Goal: Transaction & Acquisition: Purchase product/service

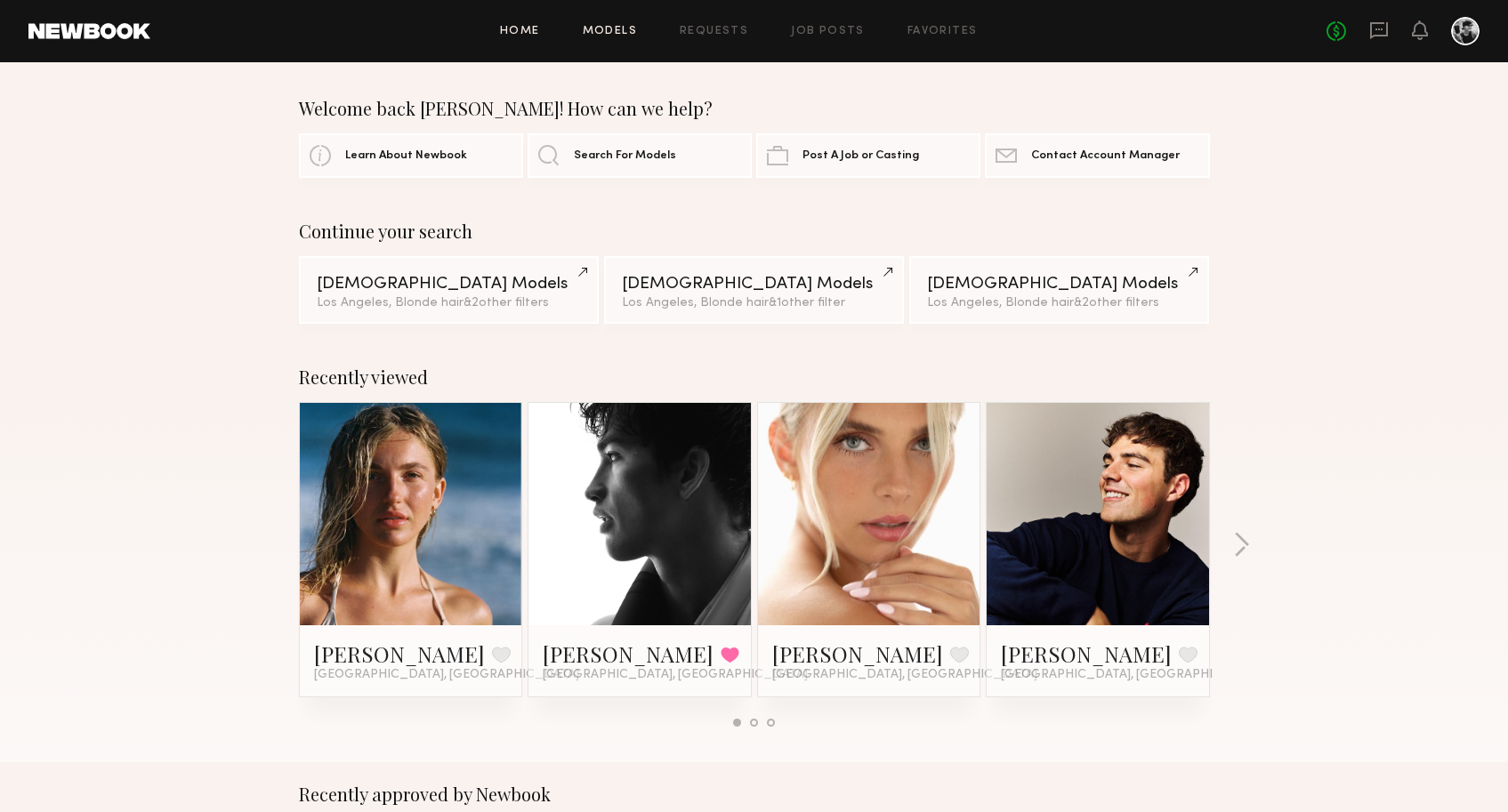
click at [621, 32] on link "Models" at bounding box center [609, 31] width 54 height 12
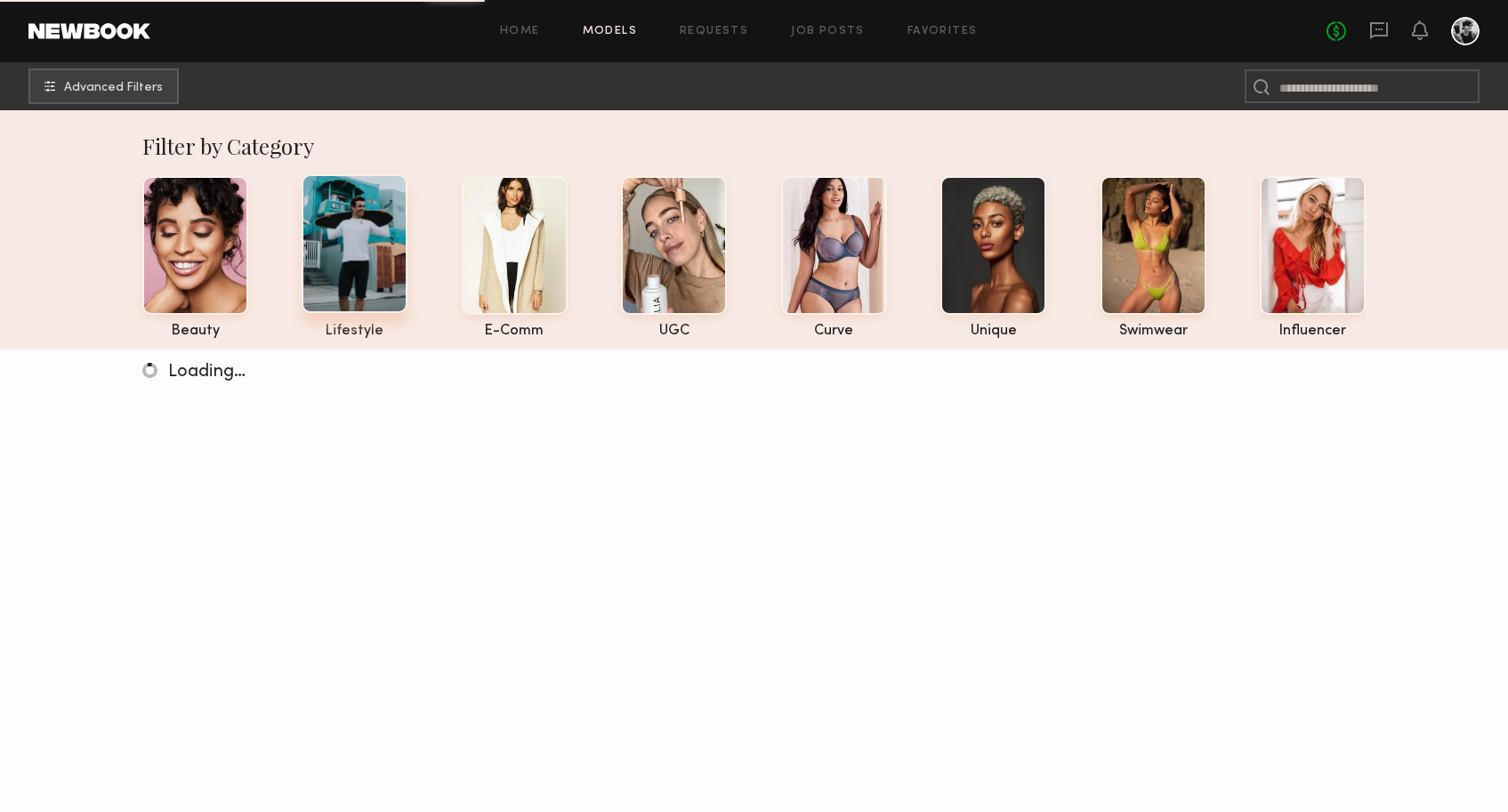
click at [357, 225] on div at bounding box center [354, 243] width 106 height 139
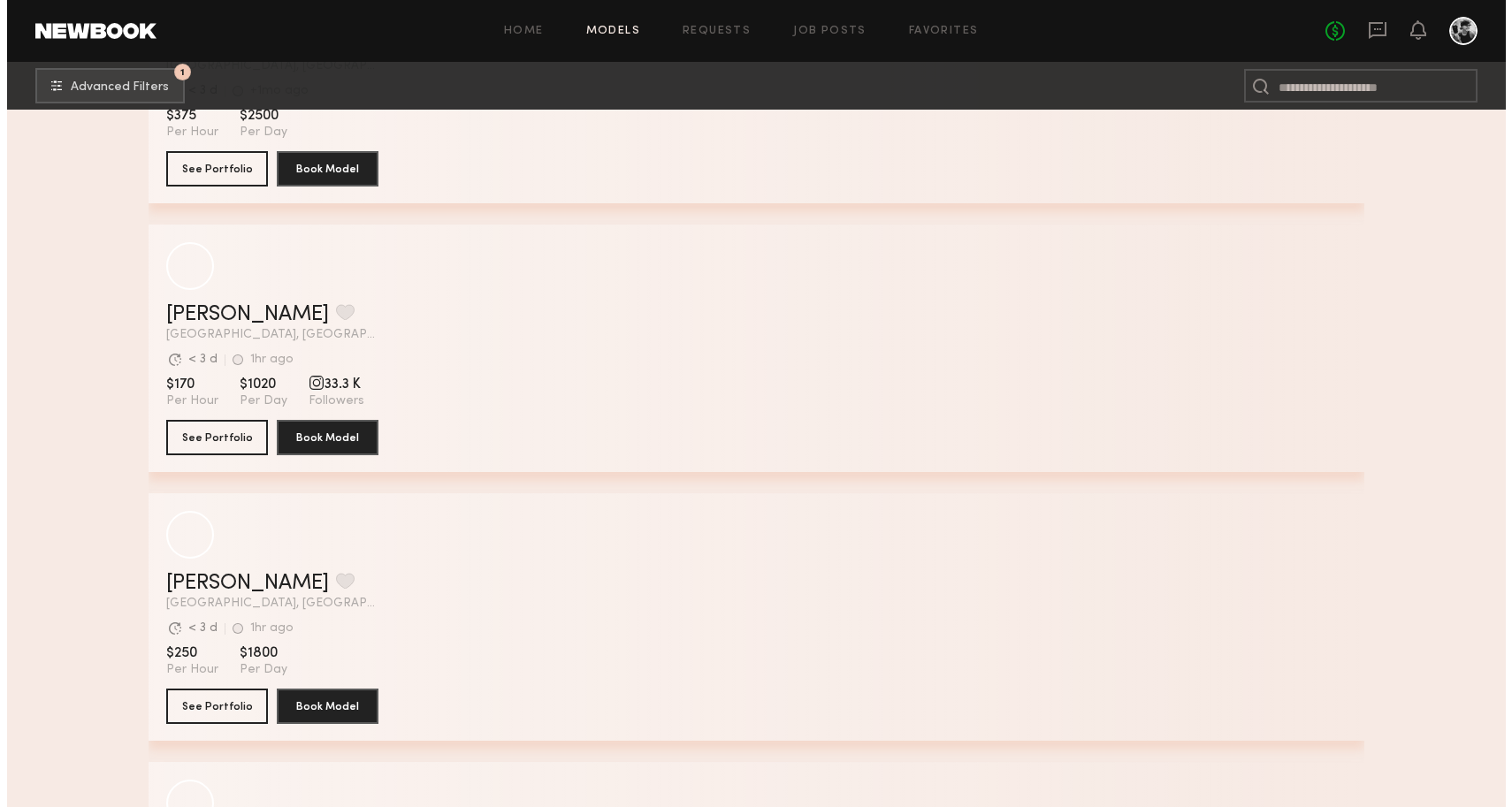
scroll to position [3365, 0]
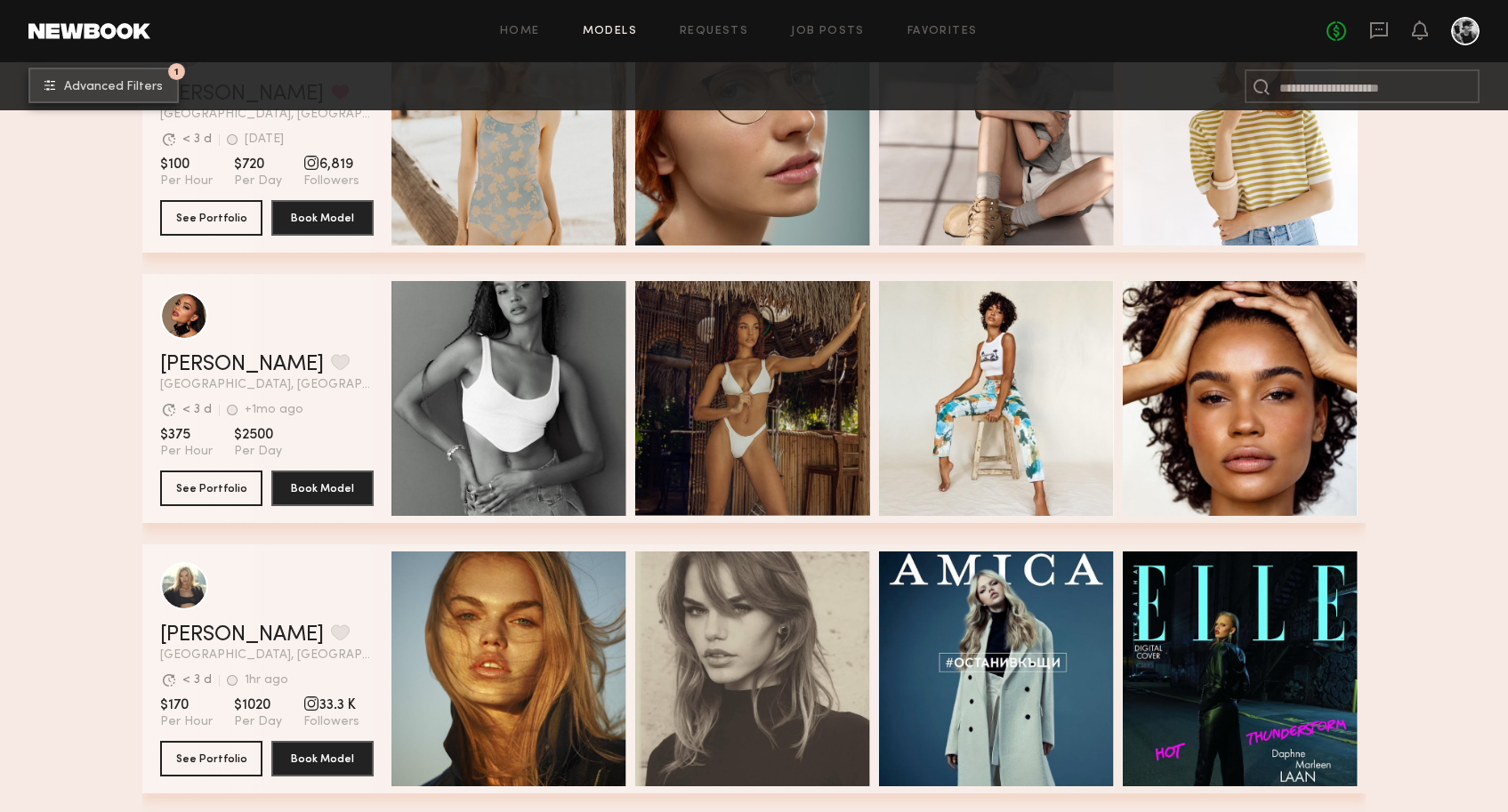
click at [142, 81] on span "Advanced Filters" at bounding box center [113, 87] width 98 height 13
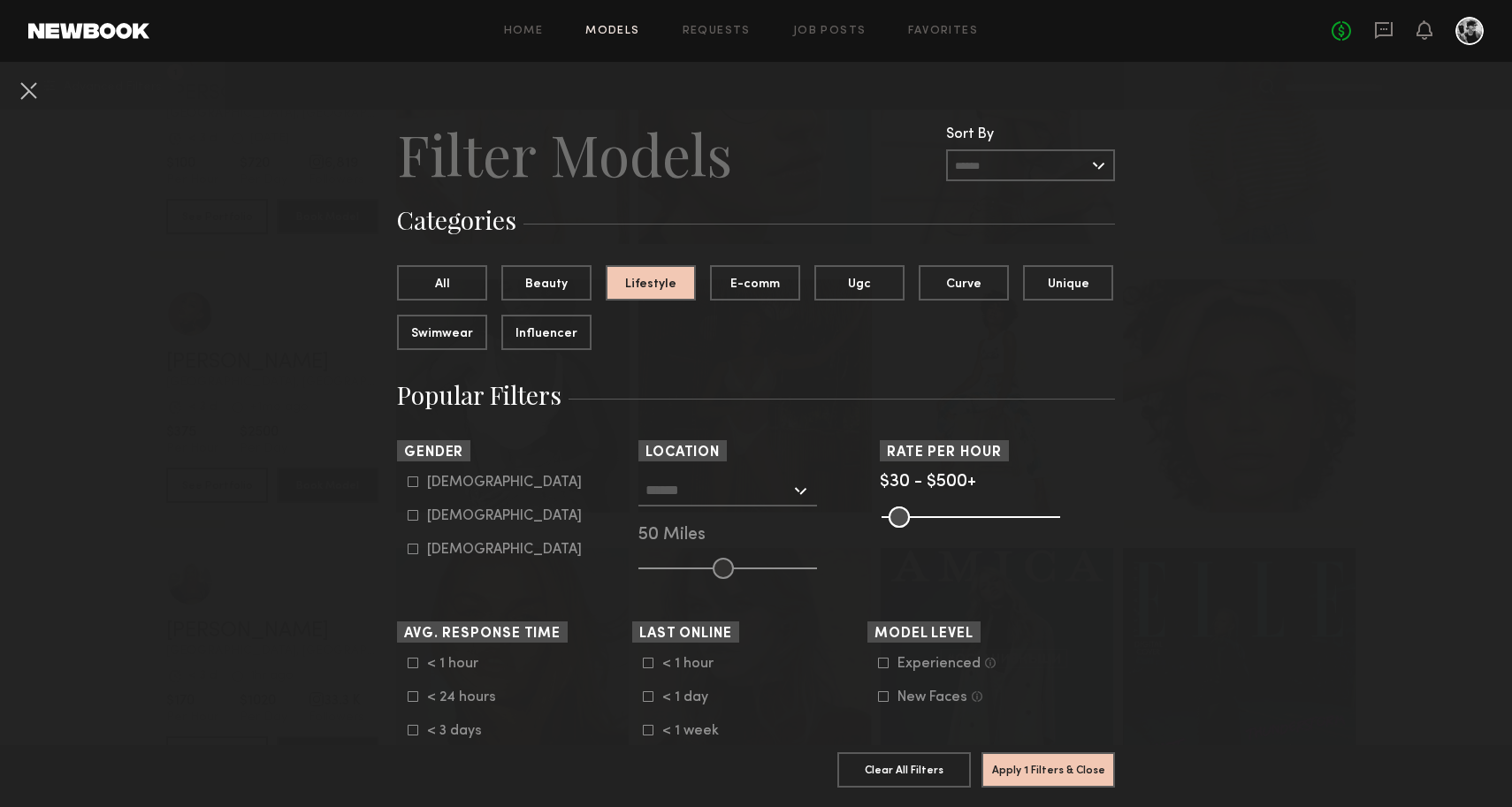
click at [741, 471] on nb-browse-filter "Location Los Angeles, CA New York City, NY Brooklyn, NY Chicago, IL 50 Miles" at bounding box center [756, 510] width 235 height 139
click at [758, 489] on input "text" at bounding box center [718, 489] width 145 height 30
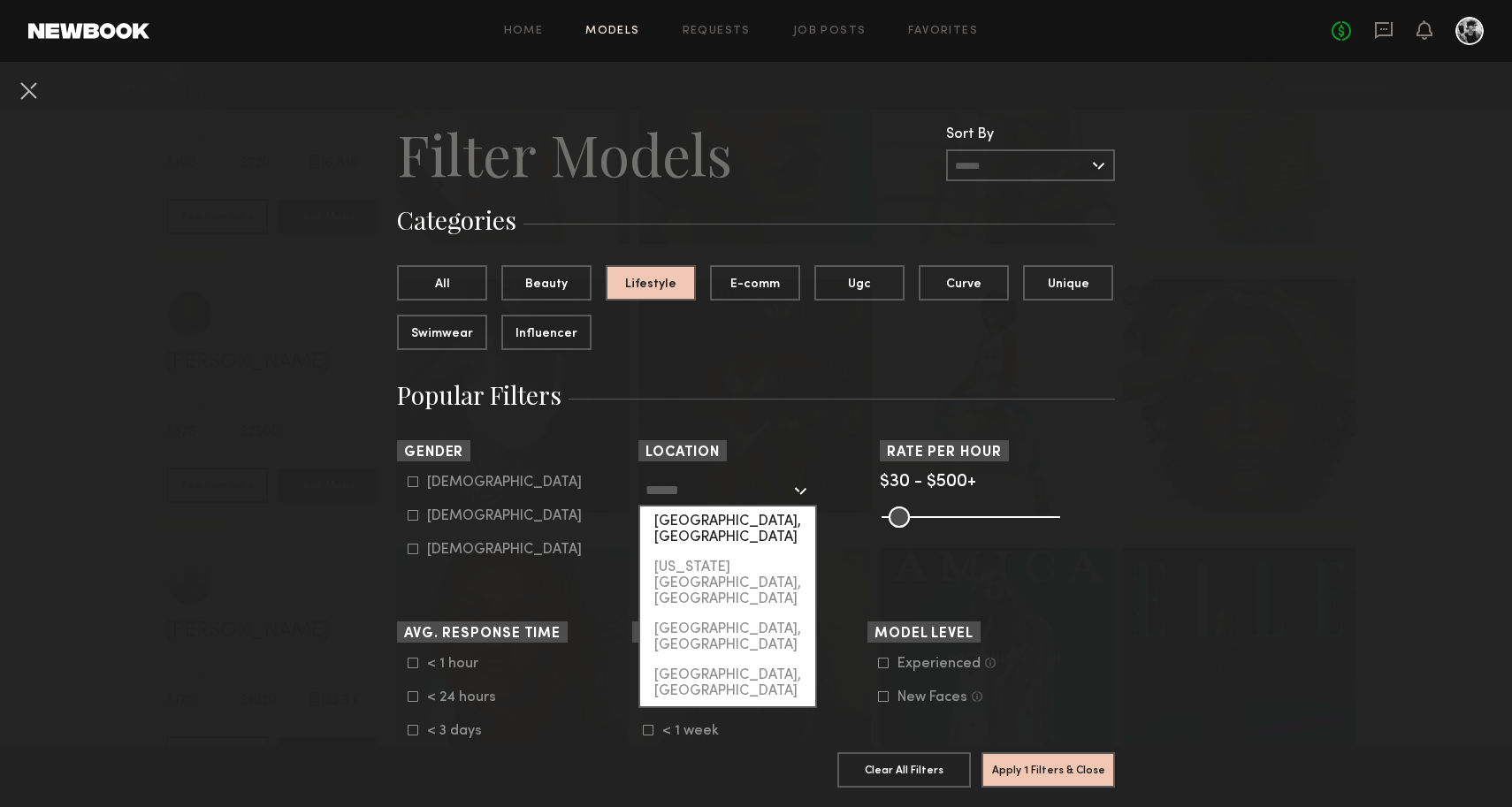
click at [754, 513] on div "[GEOGRAPHIC_DATA], [GEOGRAPHIC_DATA]" at bounding box center [727, 529] width 175 height 46
type input "**********"
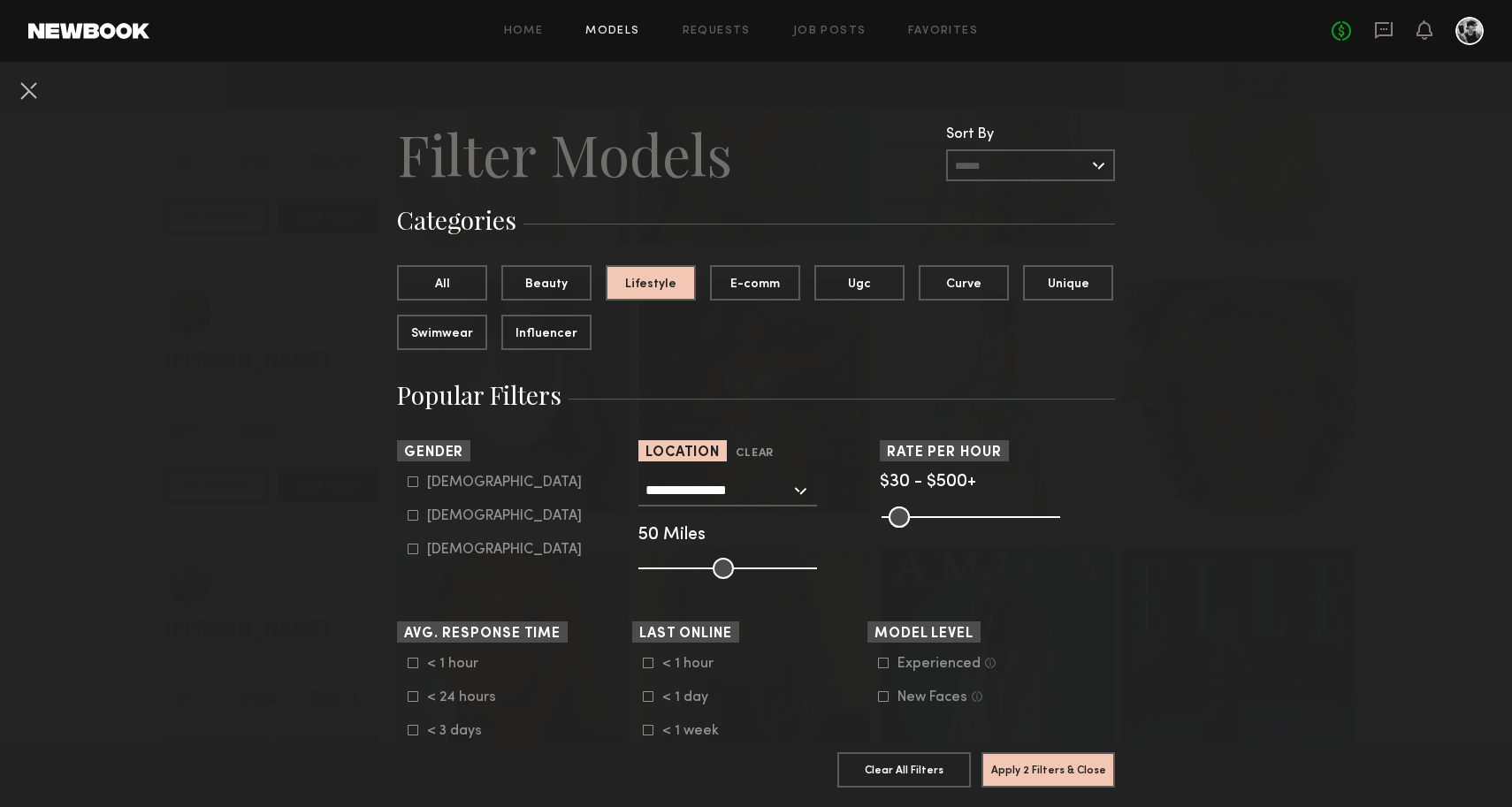
click at [408, 518] on icon at bounding box center [413, 515] width 11 height 11
type input "**"
click at [1007, 754] on button "Apply 3 Filters & Close" at bounding box center [1048, 770] width 133 height 35
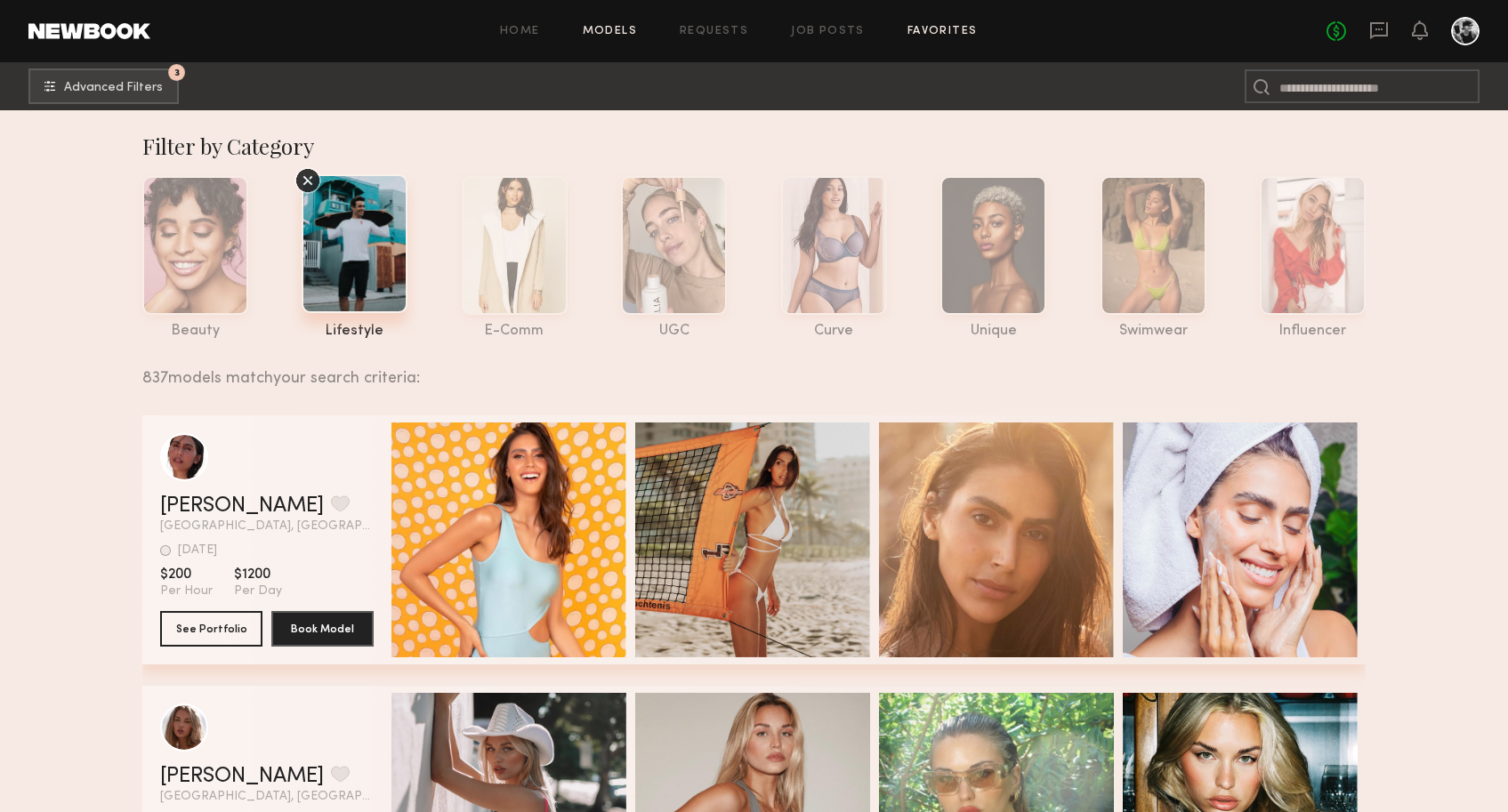
click at [953, 26] on link "Favorites" at bounding box center [942, 31] width 70 height 12
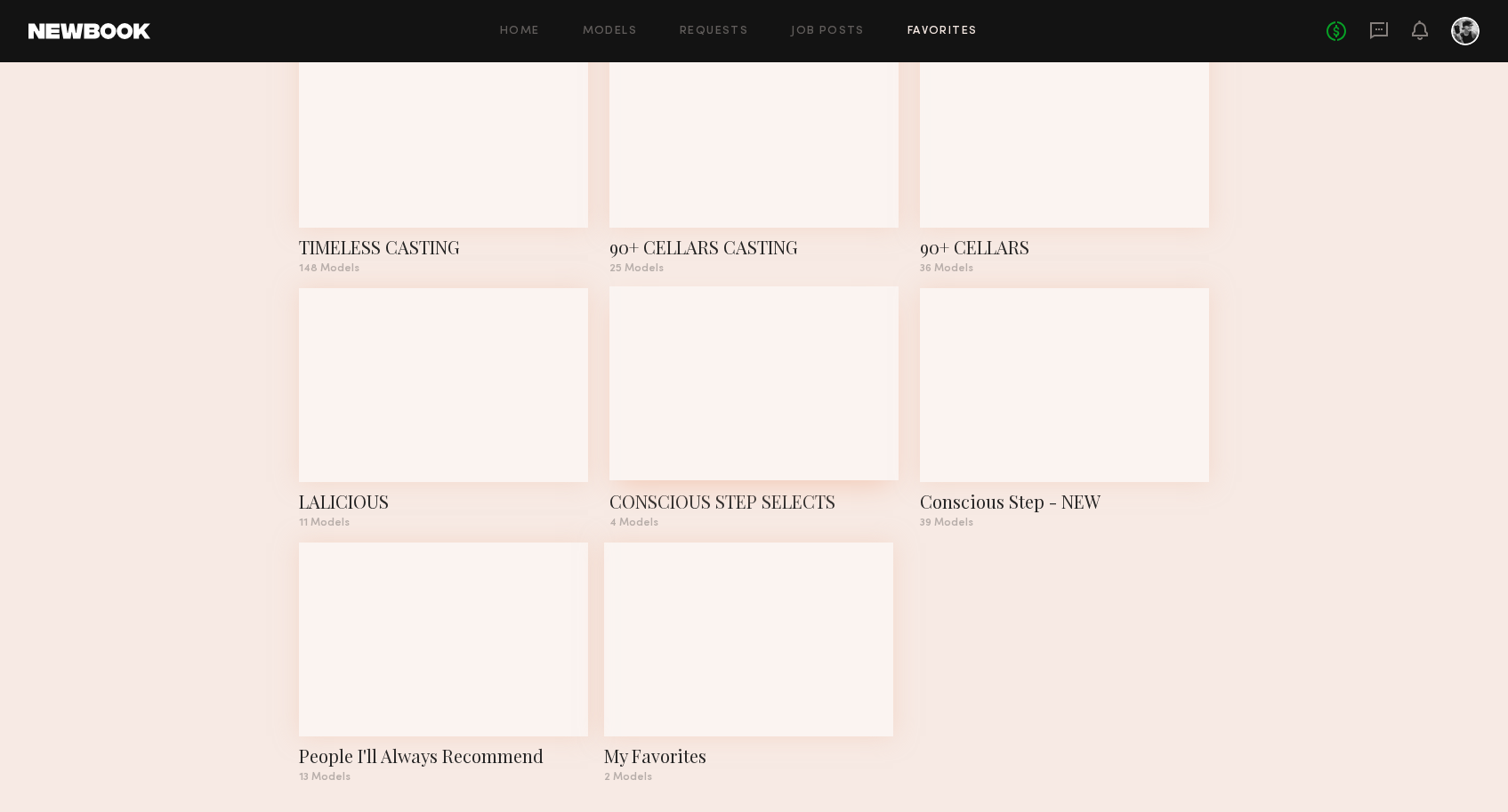
scroll to position [660, 0]
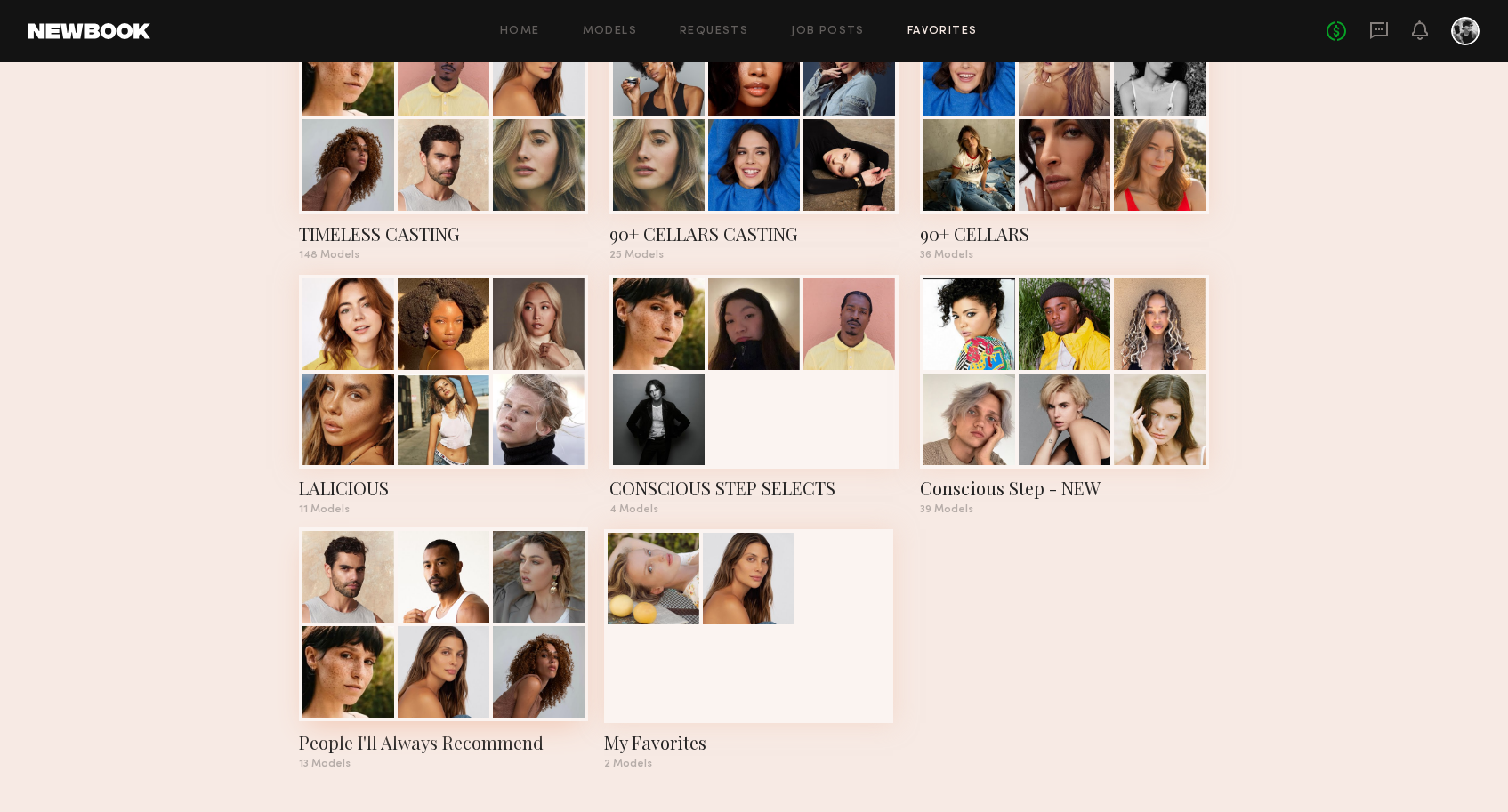
click at [471, 539] on div at bounding box center [443, 576] width 92 height 92
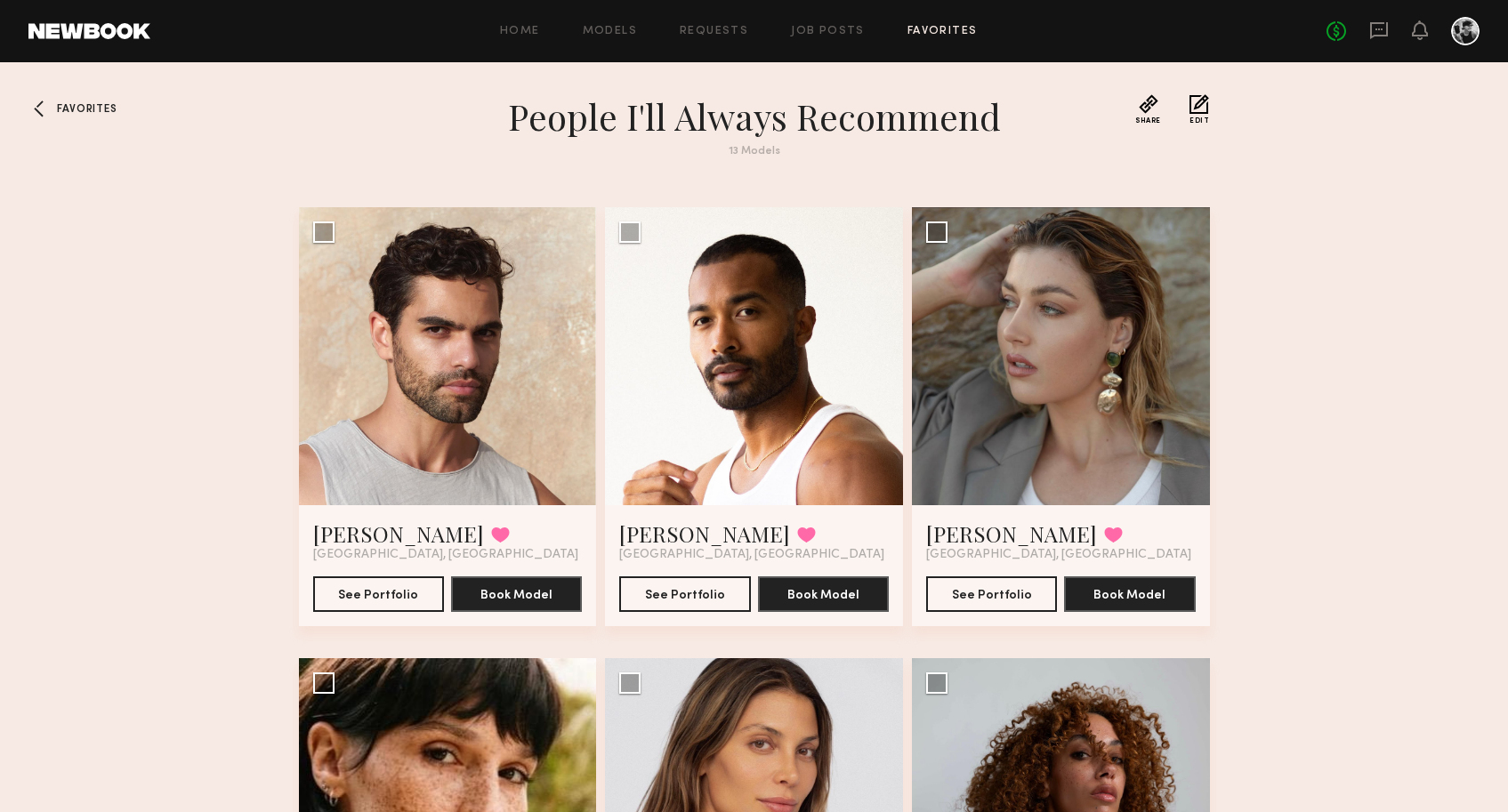
click at [77, 114] on span "Favorites" at bounding box center [87, 109] width 60 height 11
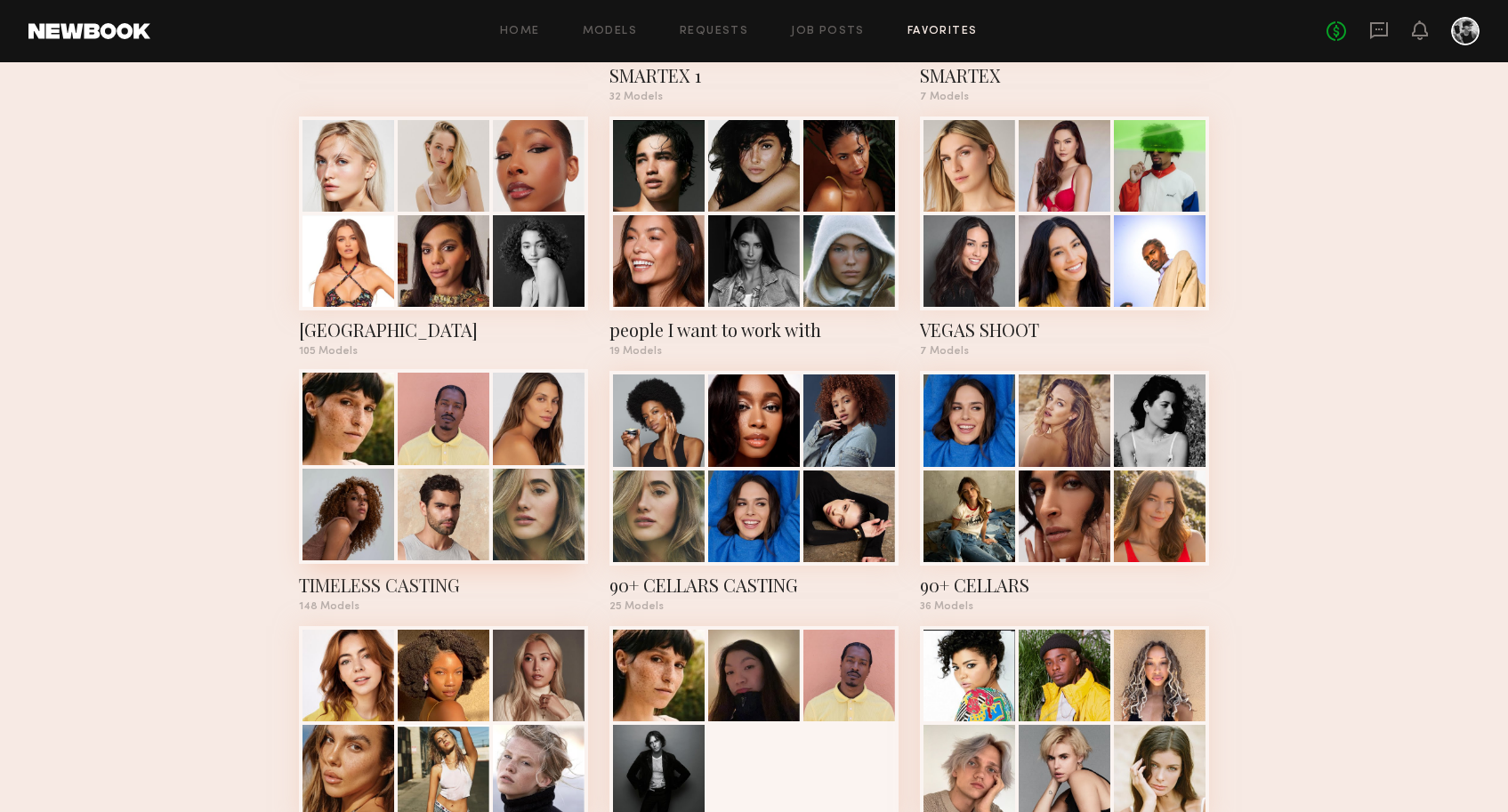
scroll to position [482, 0]
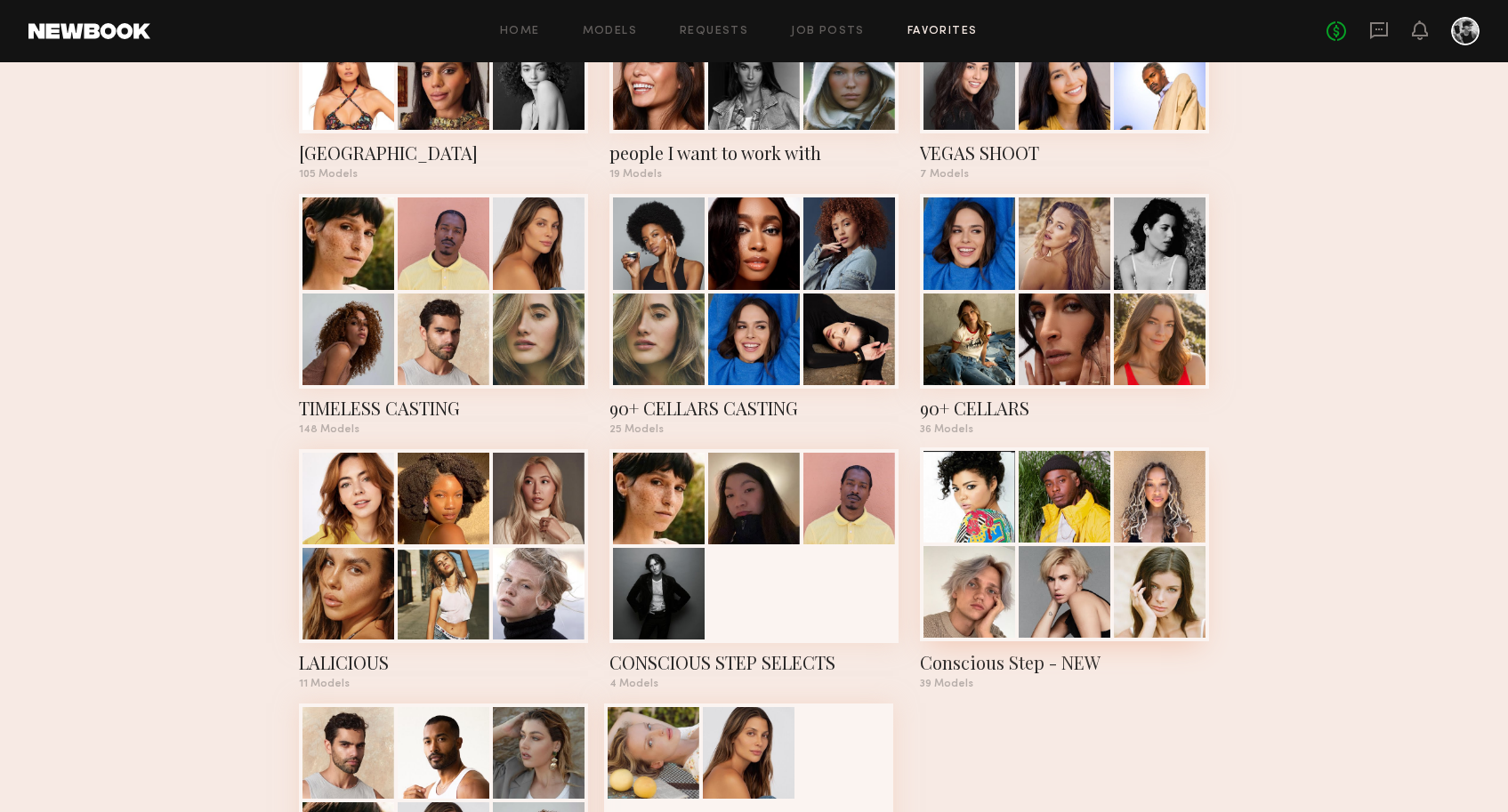
click at [1092, 521] on div at bounding box center [1064, 496] width 92 height 92
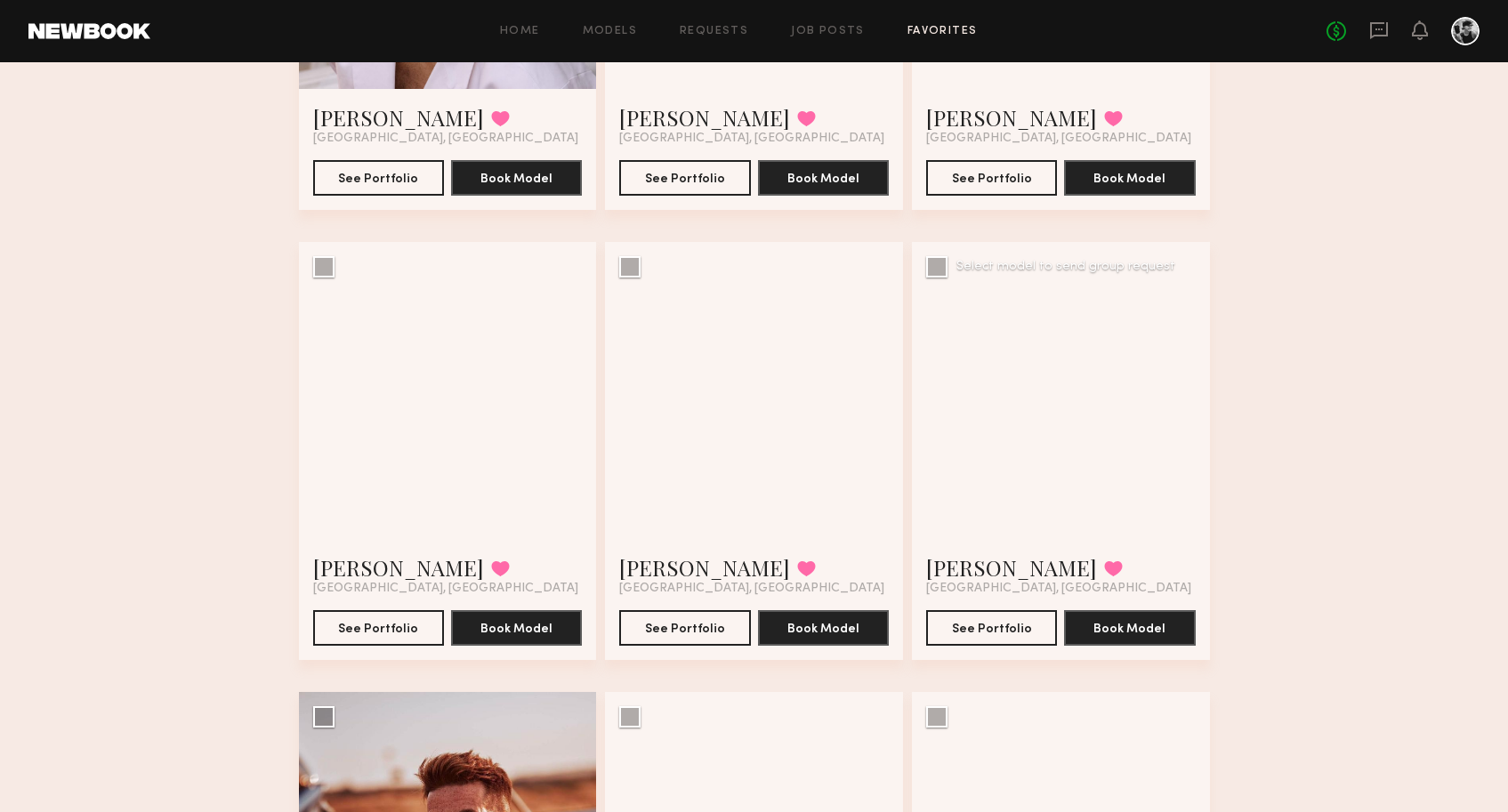
scroll to position [4587, 0]
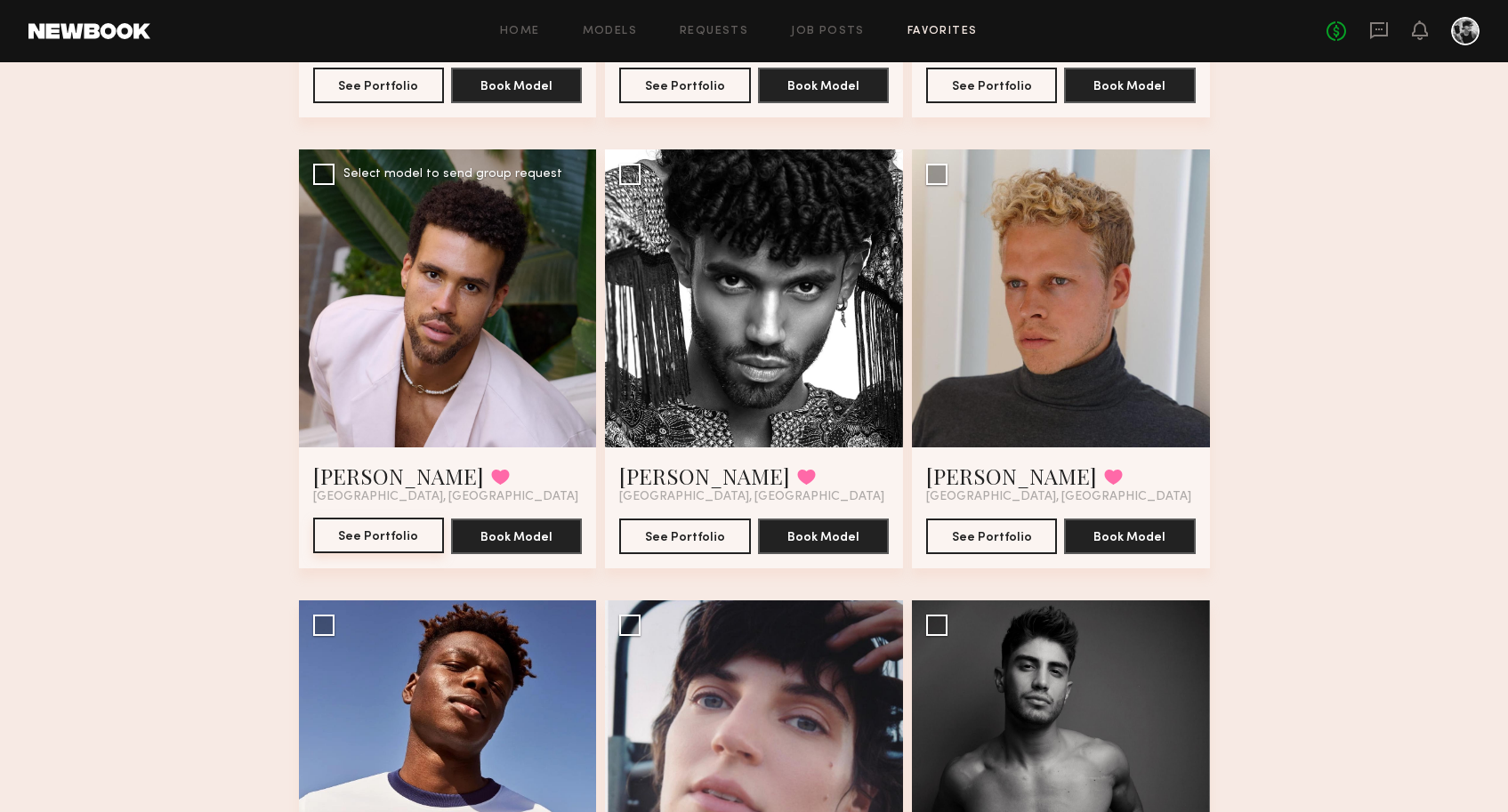
click at [346, 531] on button "See Portfolio" at bounding box center [378, 535] width 131 height 35
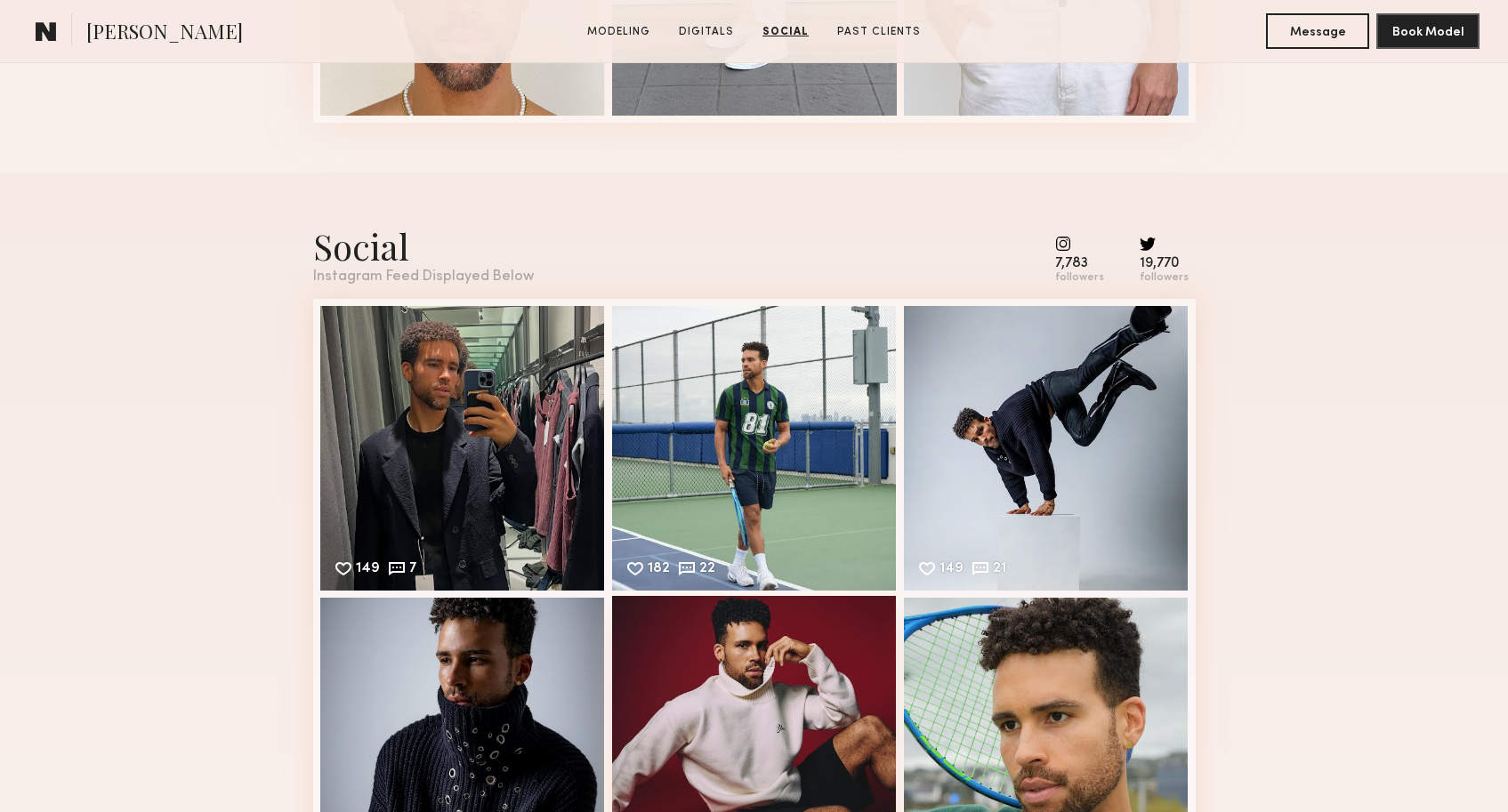
scroll to position [1788, 0]
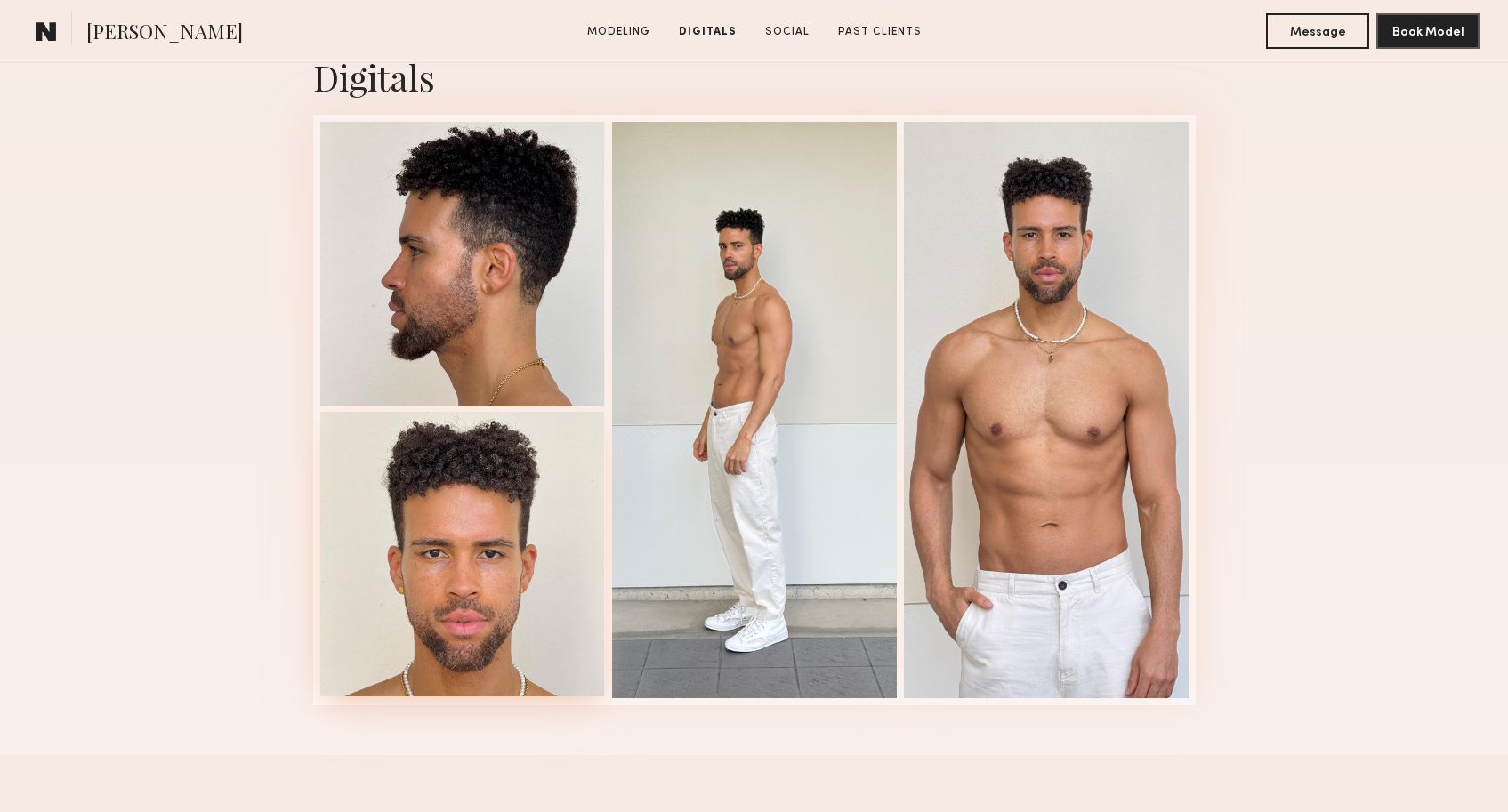
click at [533, 585] on div at bounding box center [462, 553] width 284 height 284
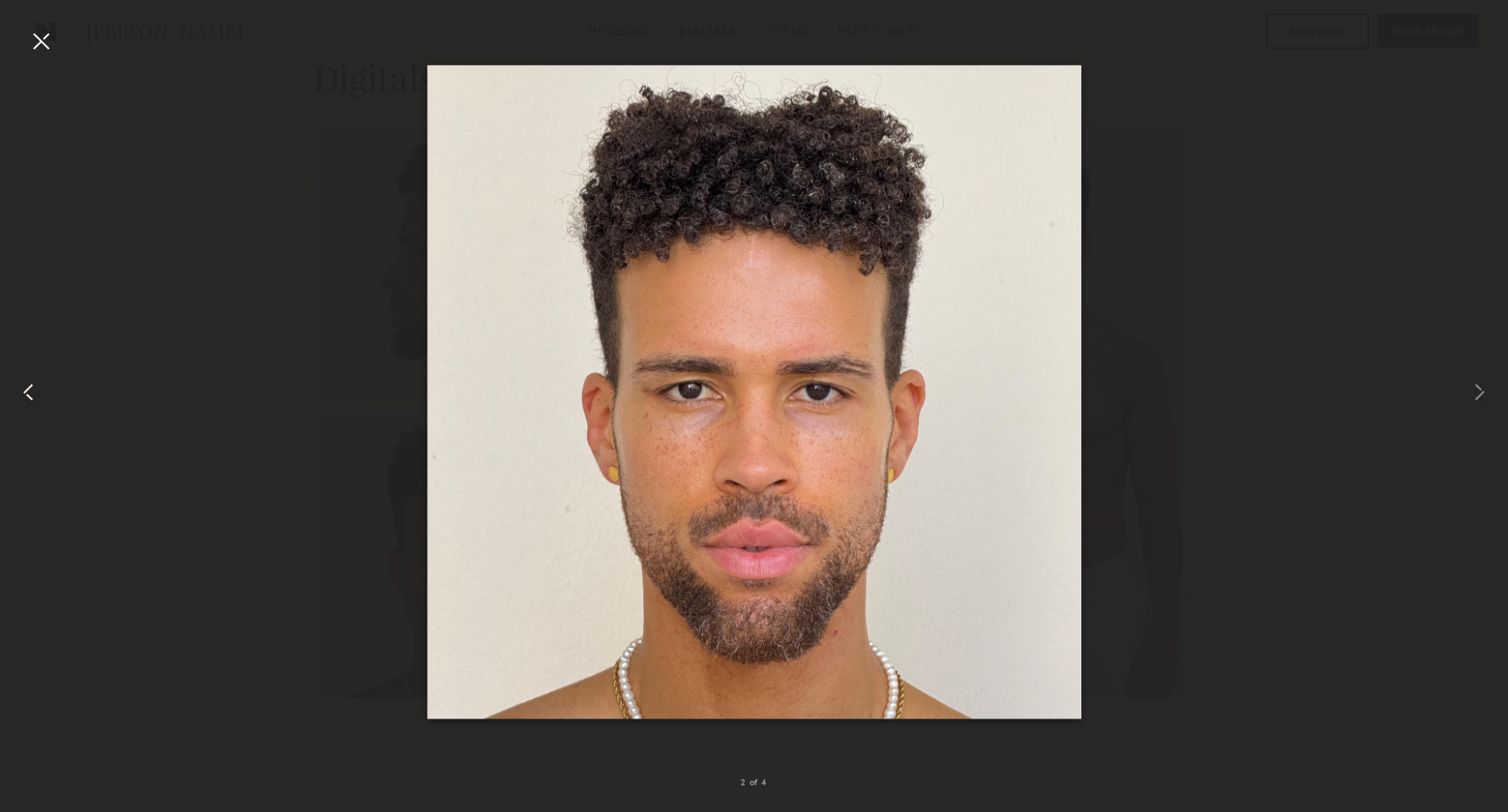
drag, startPoint x: 41, startPoint y: 41, endPoint x: 50, endPoint y: 40, distance: 9.1
click at [45, 41] on div at bounding box center [40, 40] width 29 height 29
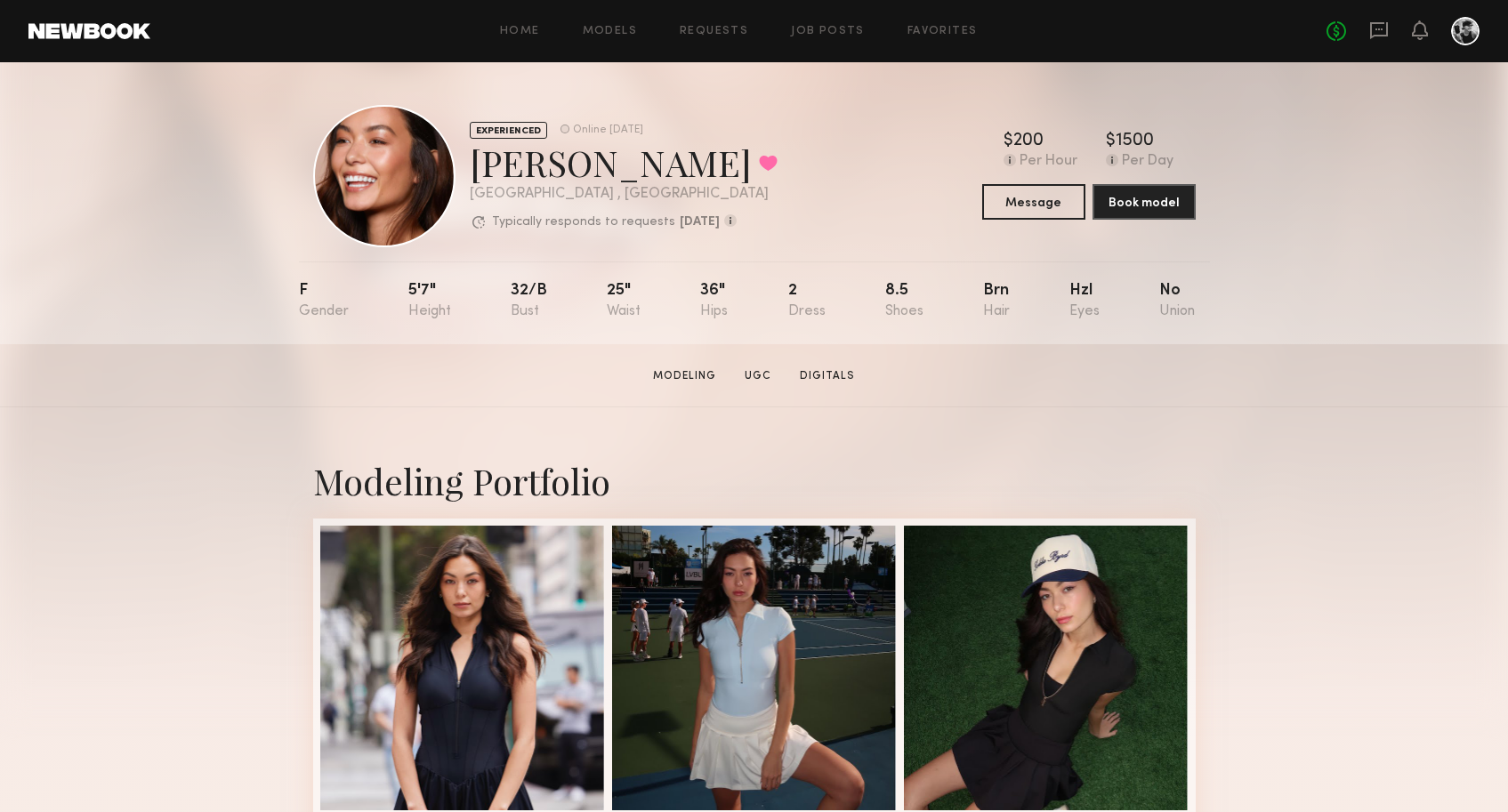
drag, startPoint x: 18, startPoint y: 22, endPoint x: 41, endPoint y: 29, distance: 24.0
click at [19, 23] on header "Home Models Requests Job Posts Favorites Sign Out No fees up to $5,000" at bounding box center [754, 31] width 1508 height 62
click at [99, 31] on link at bounding box center [90, 31] width 122 height 16
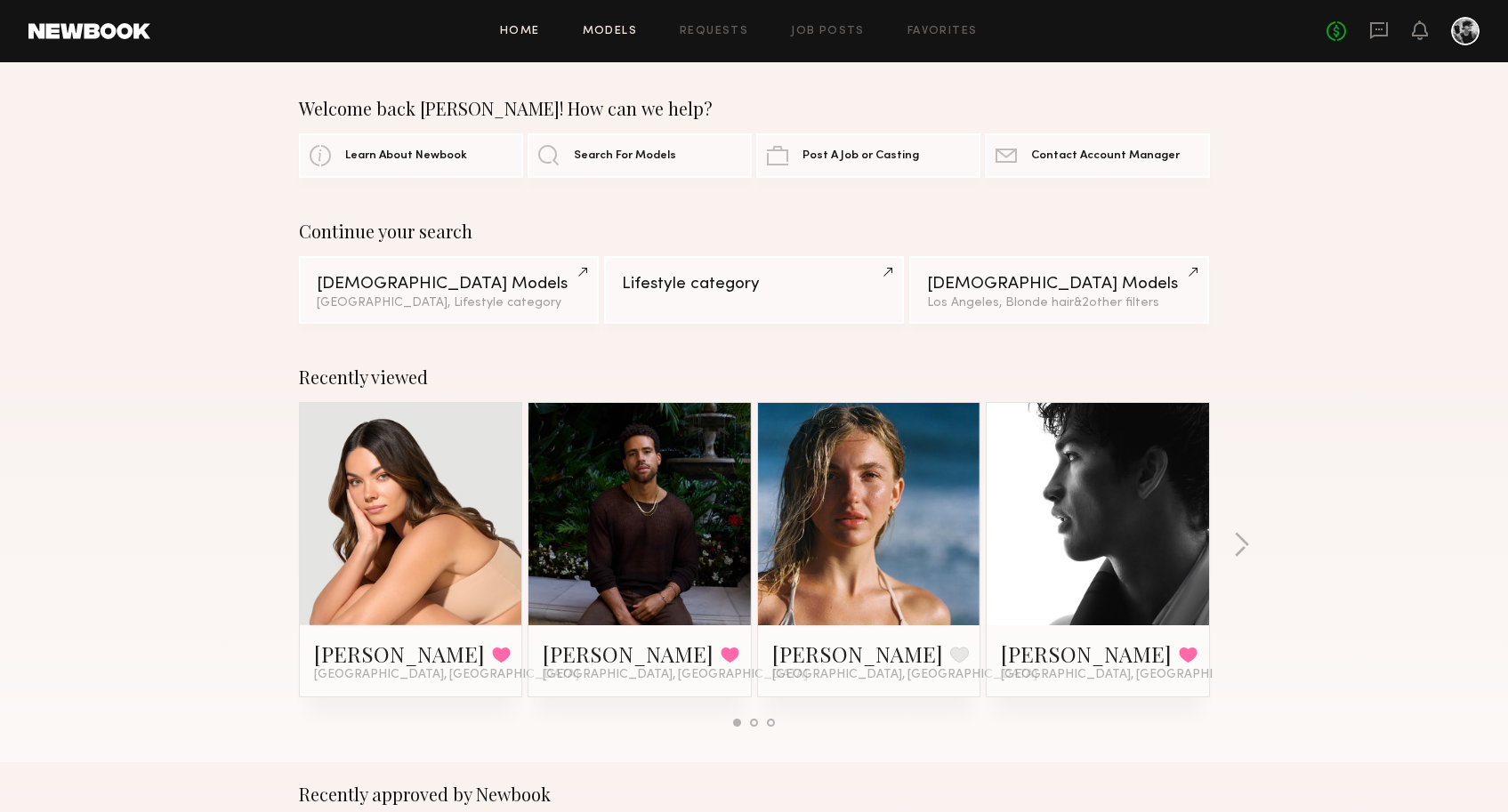
click at [605, 34] on link "Models" at bounding box center [609, 31] width 54 height 12
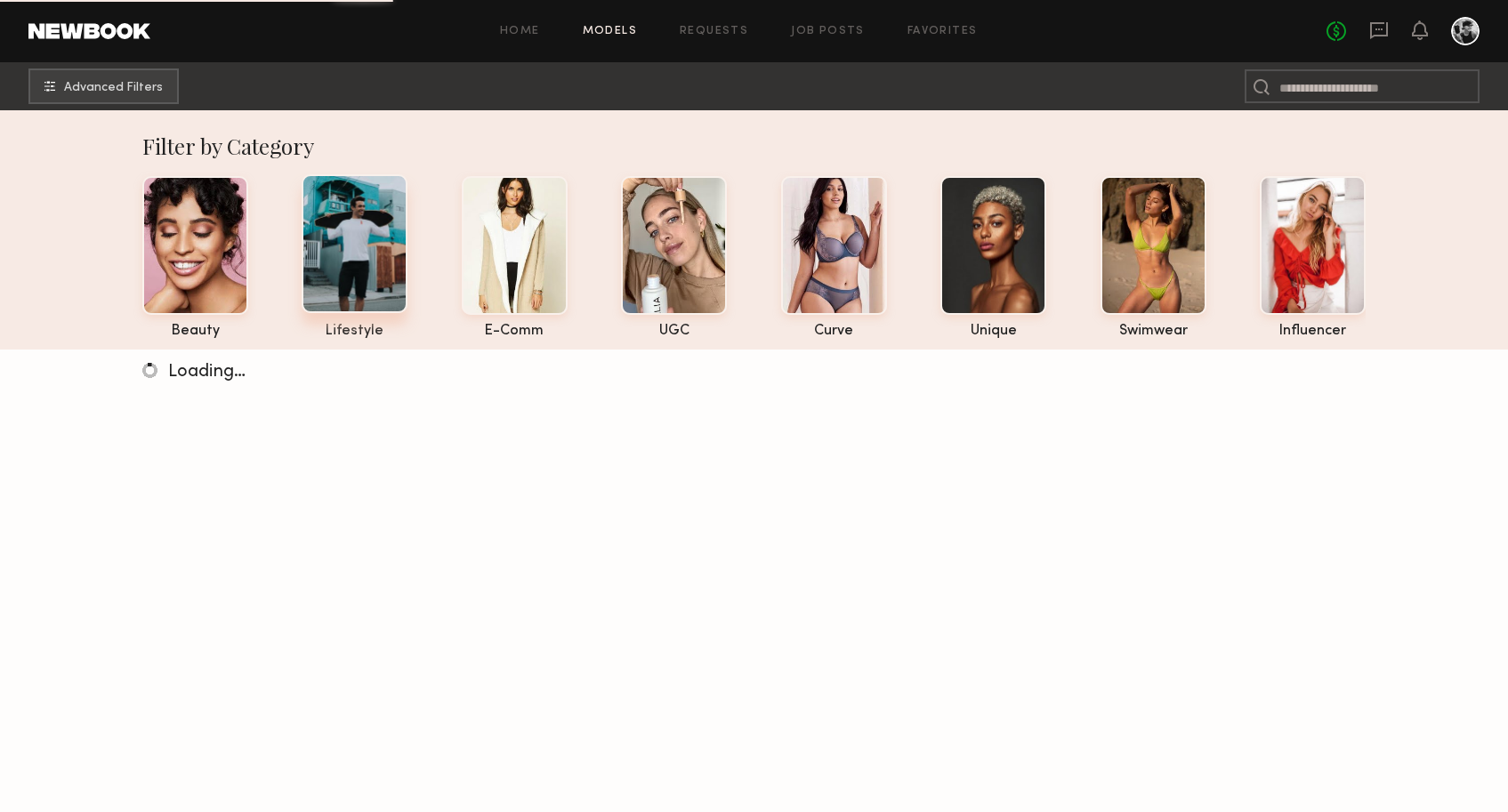
click at [364, 253] on div at bounding box center [354, 243] width 106 height 139
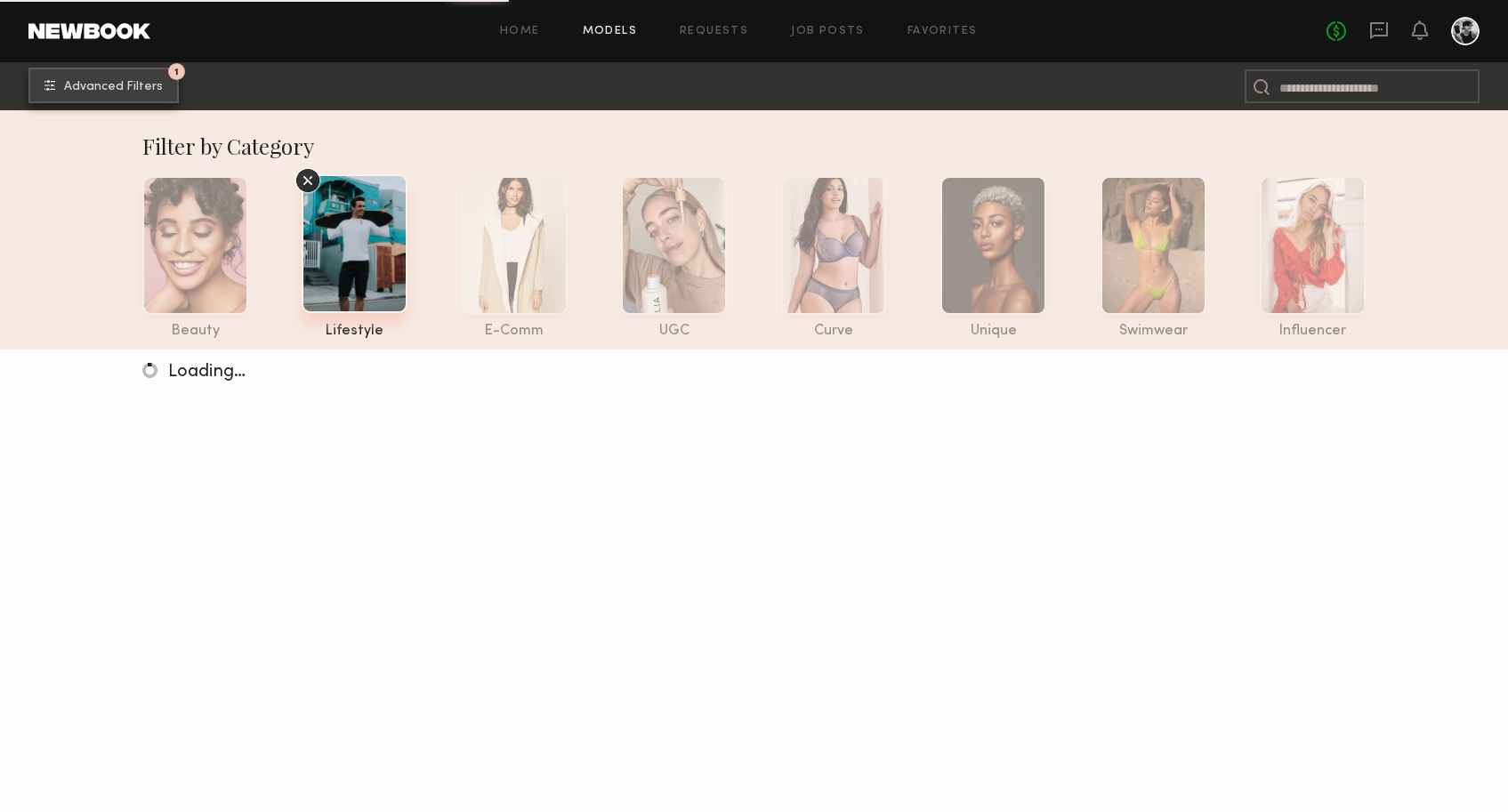
click at [131, 89] on span "Advanced Filters" at bounding box center [113, 87] width 98 height 13
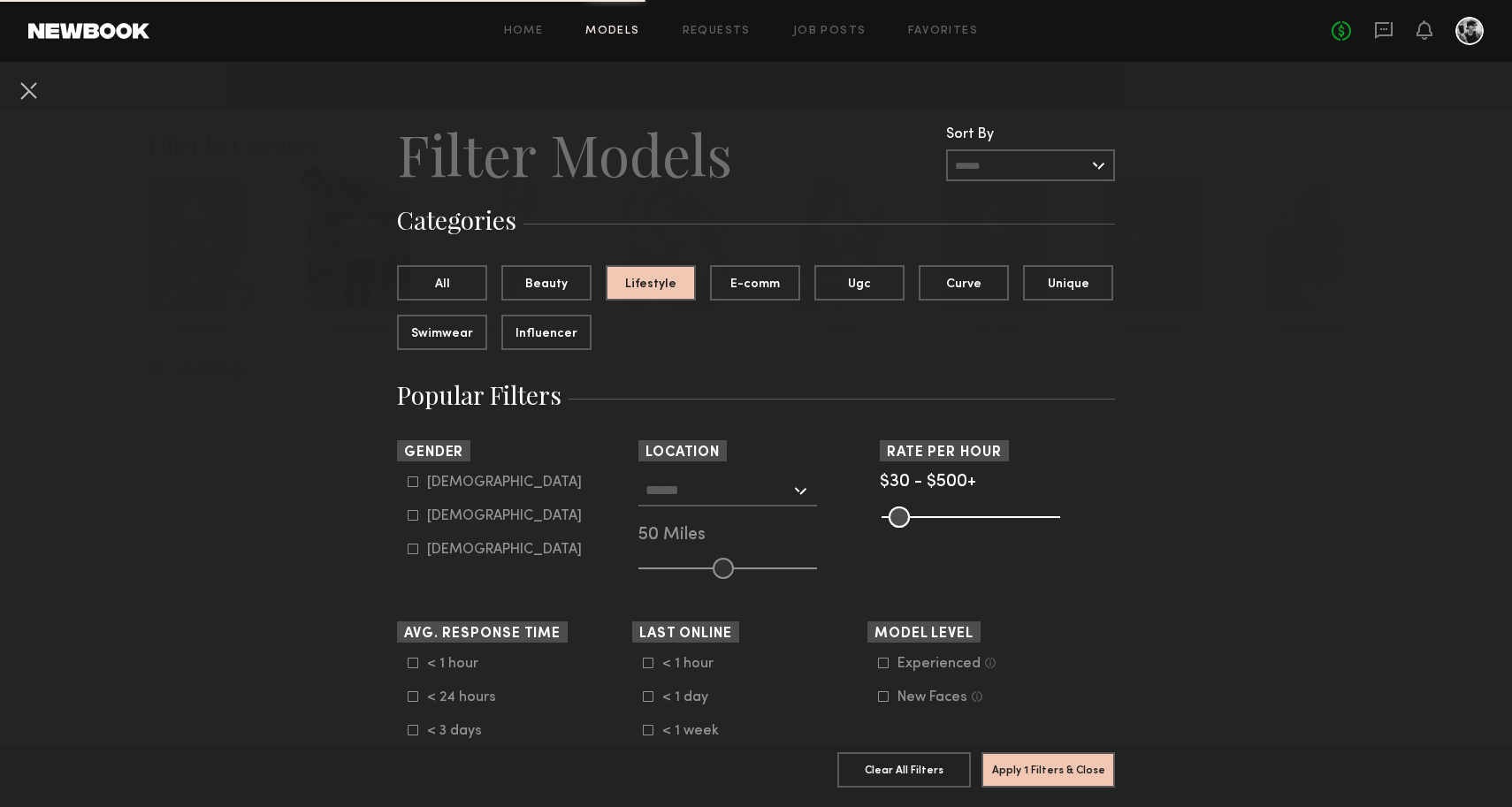
click at [408, 483] on icon at bounding box center [413, 481] width 11 height 11
type input "*"
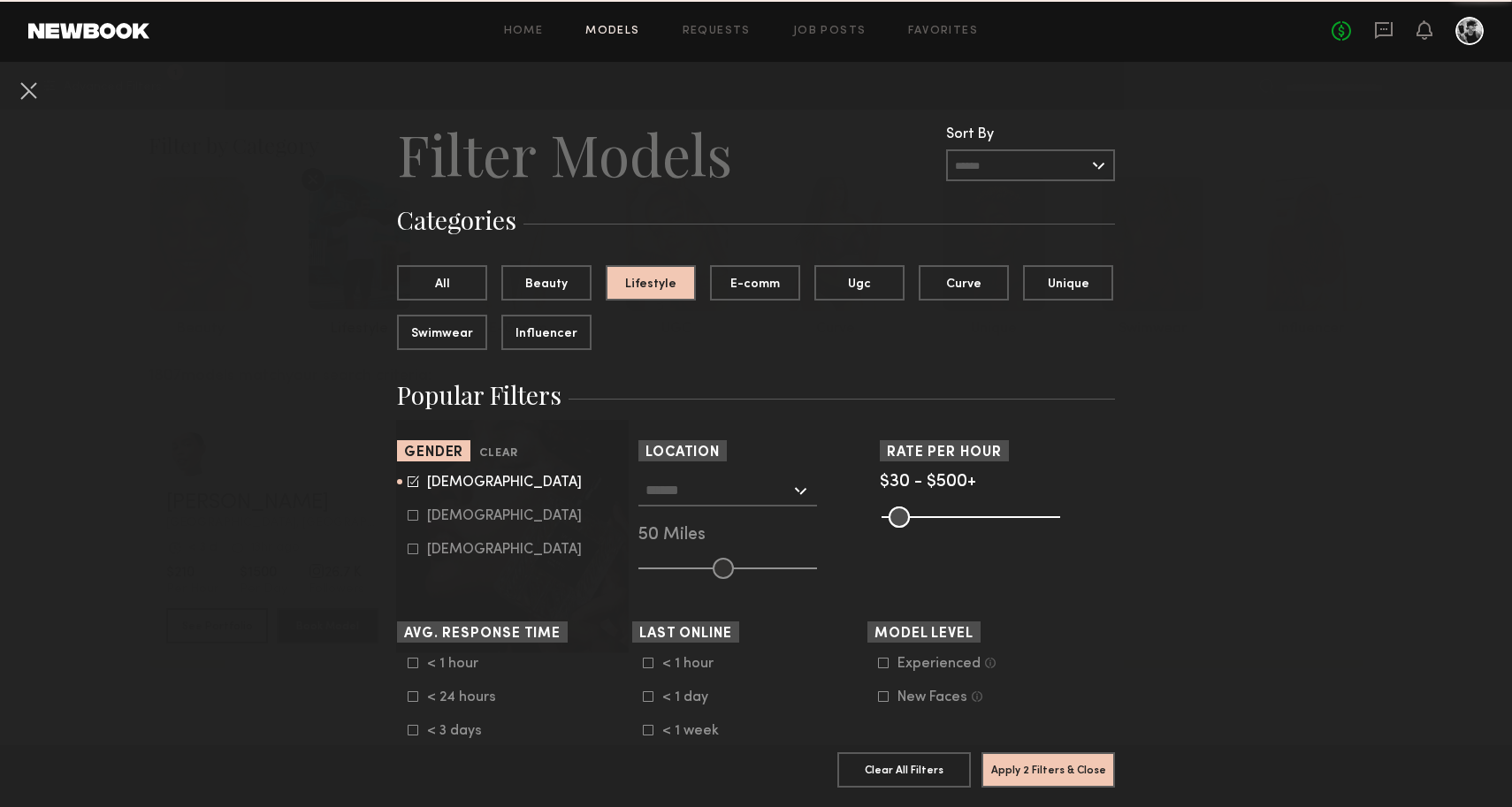
click at [665, 485] on input "text" at bounding box center [718, 489] width 145 height 30
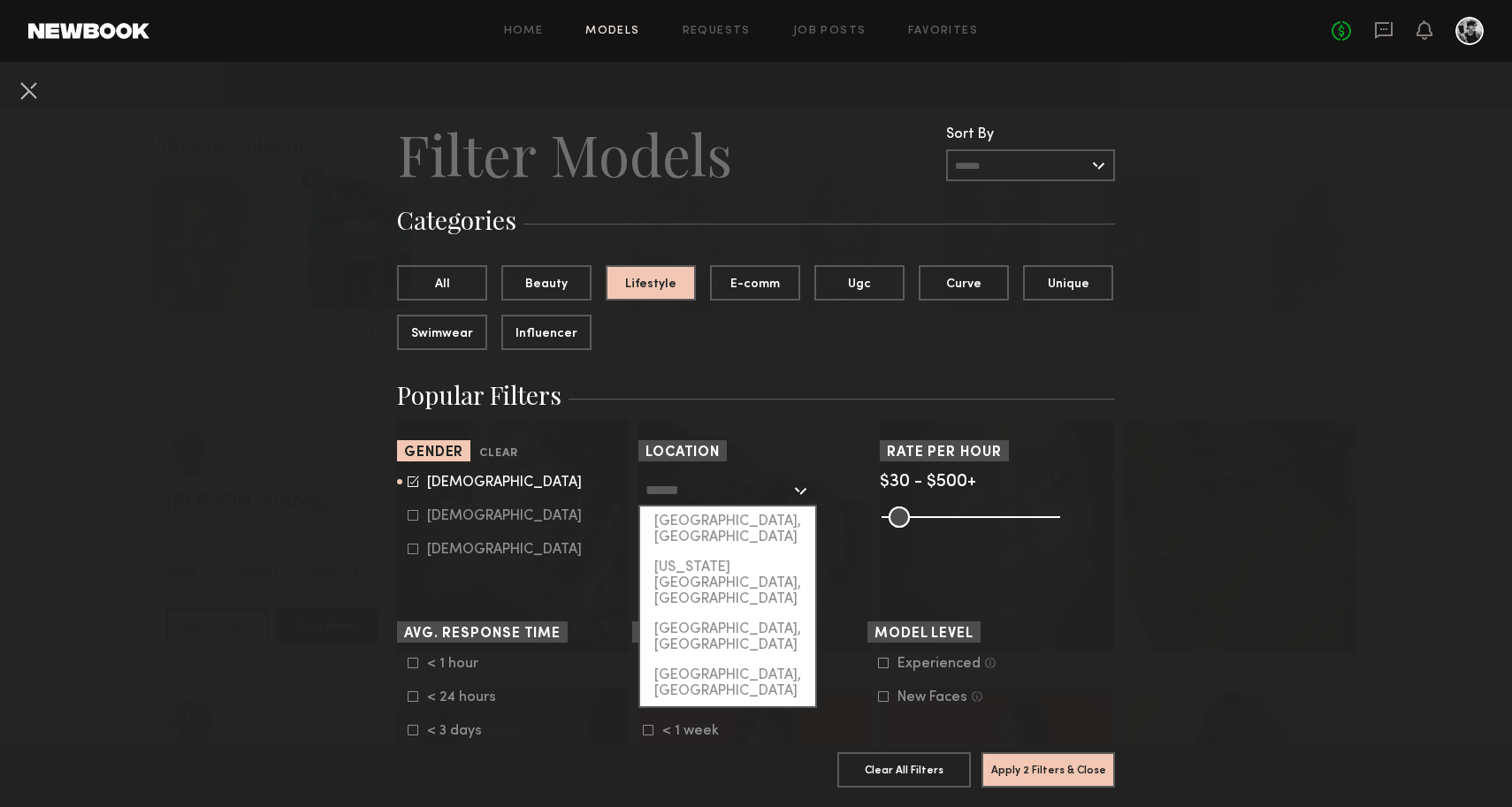
drag, startPoint x: 761, startPoint y: 518, endPoint x: 753, endPoint y: 491, distance: 28.2
click at [758, 510] on div "[GEOGRAPHIC_DATA], [GEOGRAPHIC_DATA]" at bounding box center [727, 529] width 175 height 46
type input "**********"
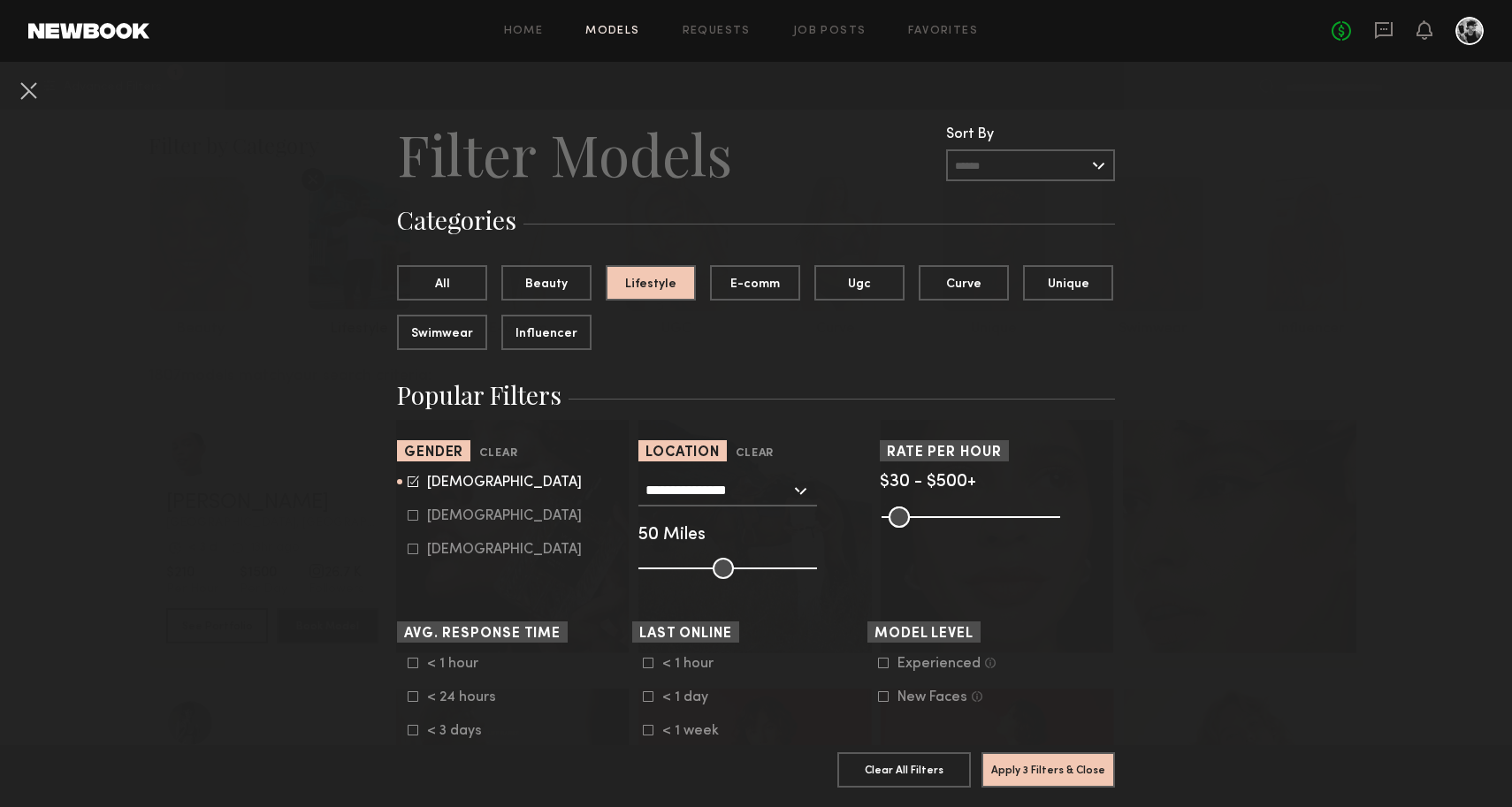
drag, startPoint x: 1054, startPoint y: 764, endPoint x: 1032, endPoint y: 745, distance: 29.1
click at [1054, 764] on button "Apply 3 Filters & Close" at bounding box center [1048, 770] width 133 height 35
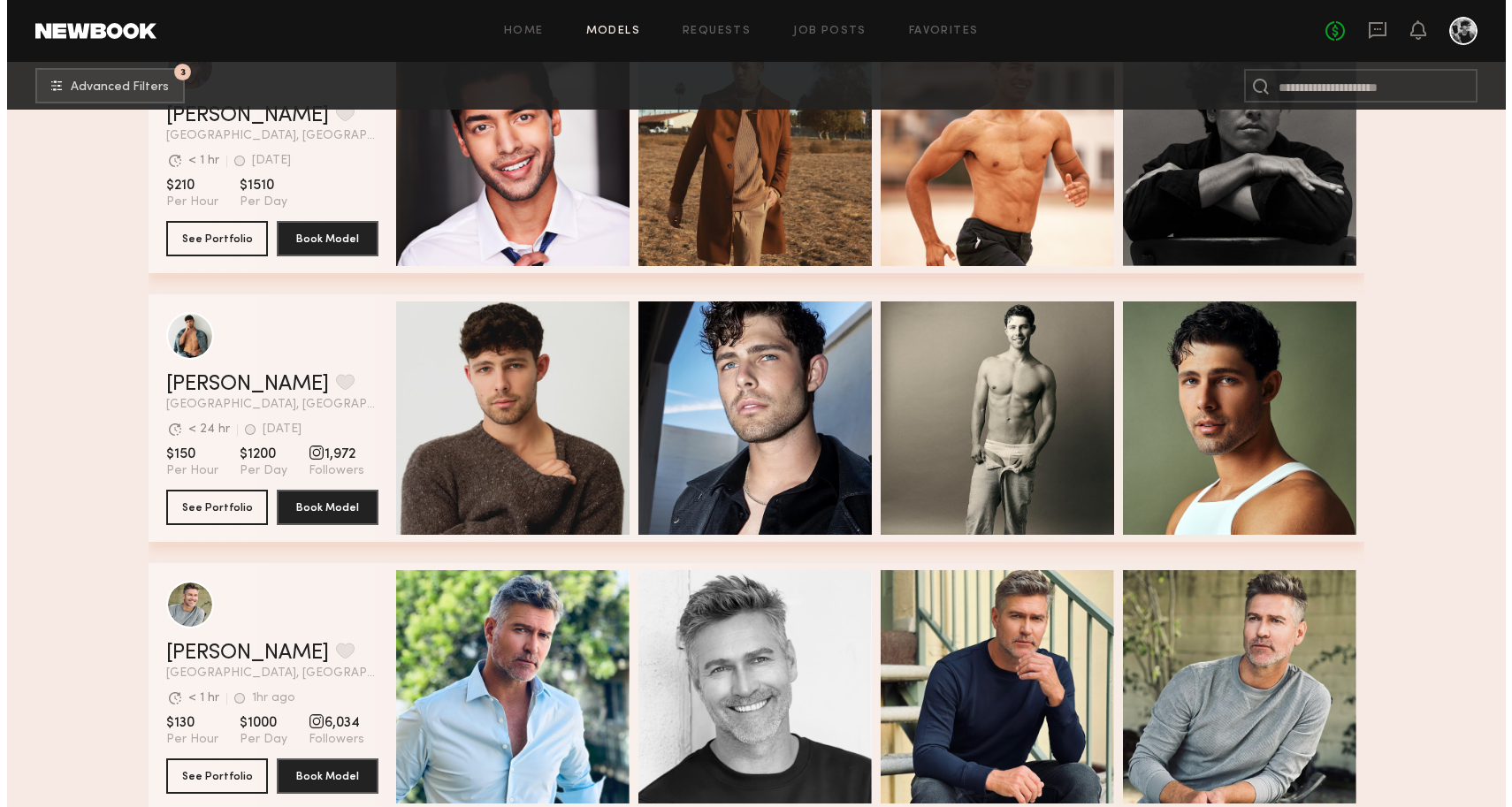
scroll to position [12786, 0]
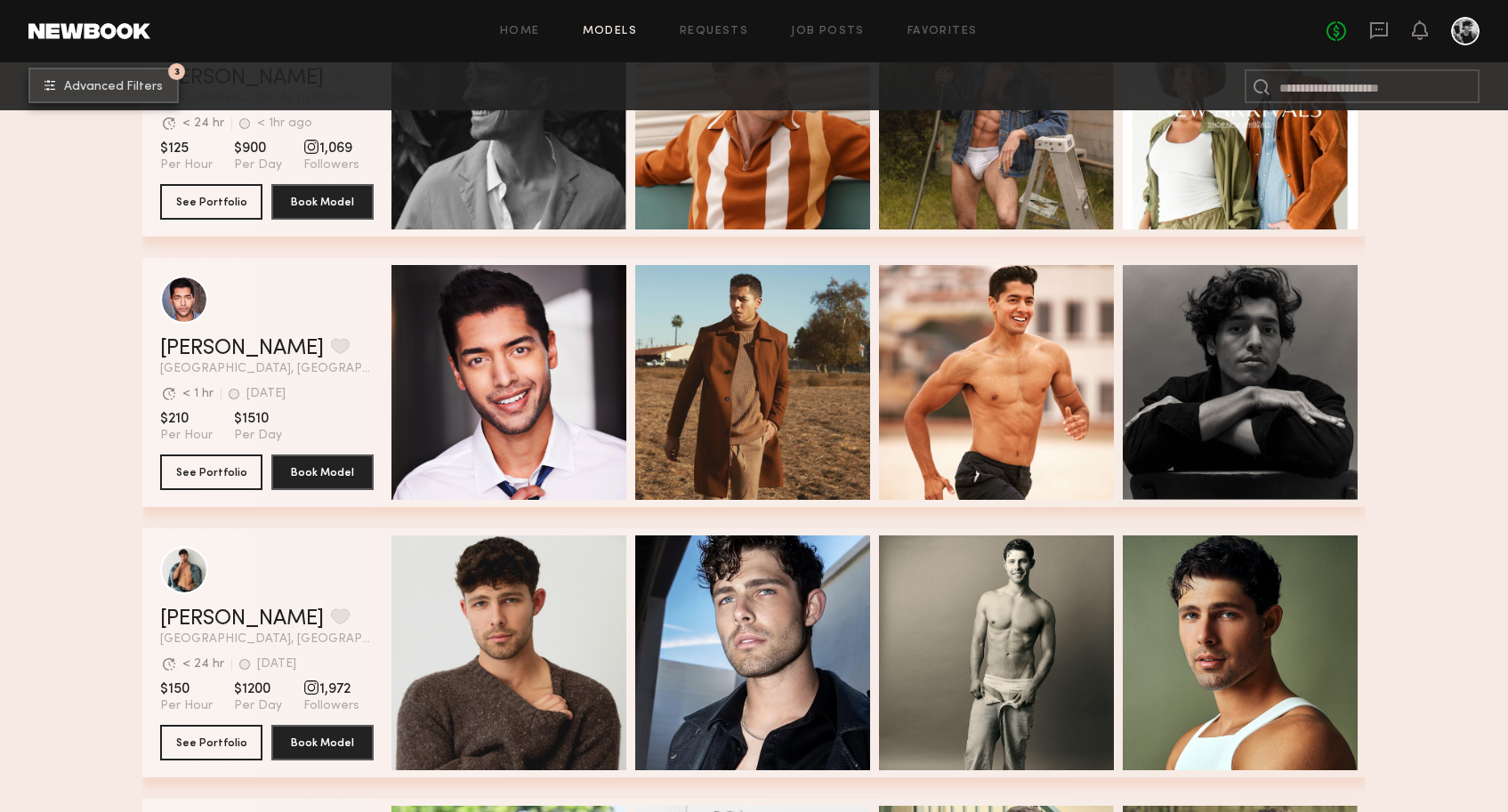
click at [137, 94] on button "3 Advanced Filters" at bounding box center [103, 86] width 151 height 35
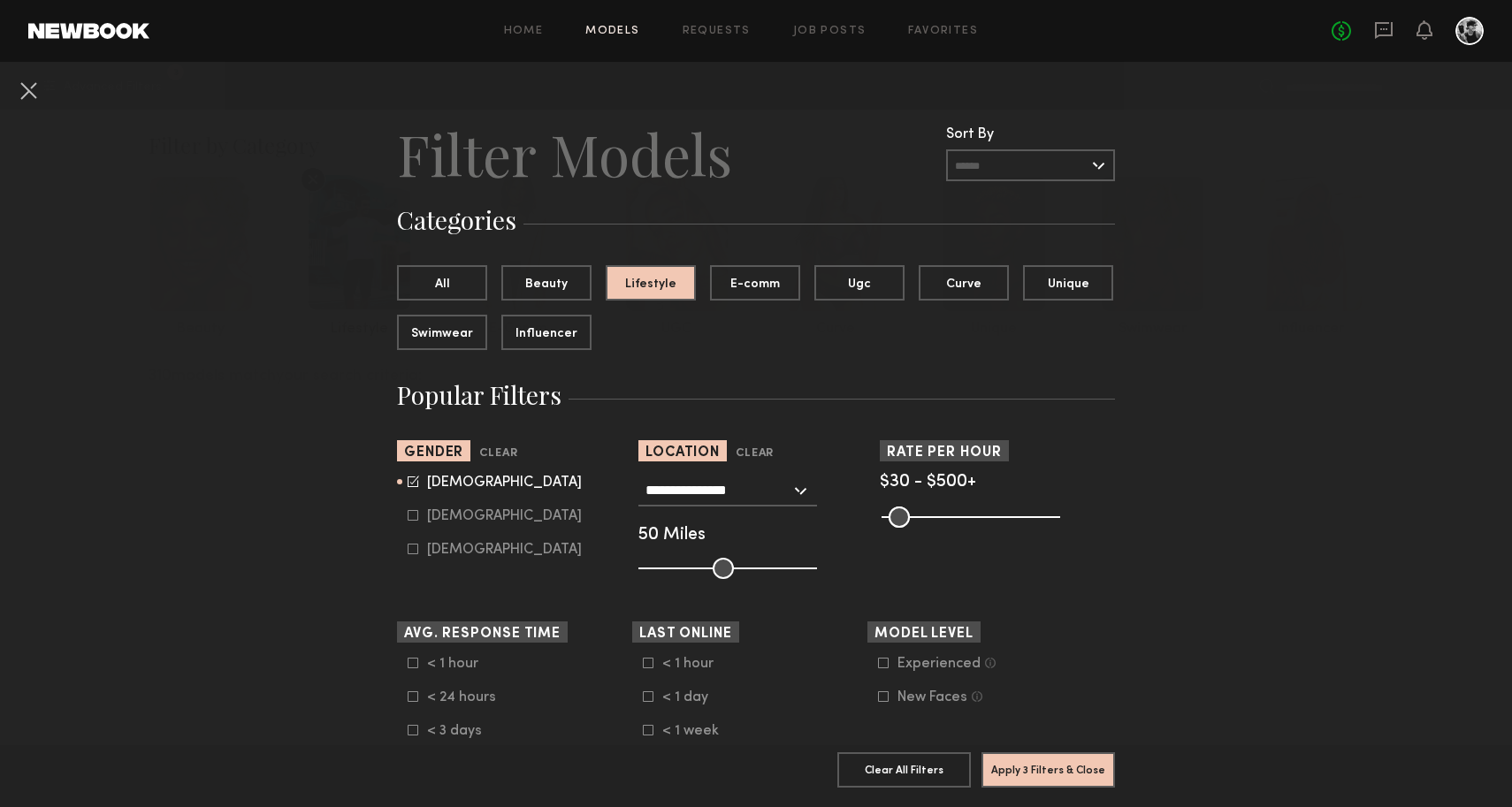
scroll to position [12786, 0]
click at [408, 478] on icon at bounding box center [414, 481] width 12 height 12
type input "*"
click at [408, 514] on icon at bounding box center [413, 515] width 11 height 11
type input "**"
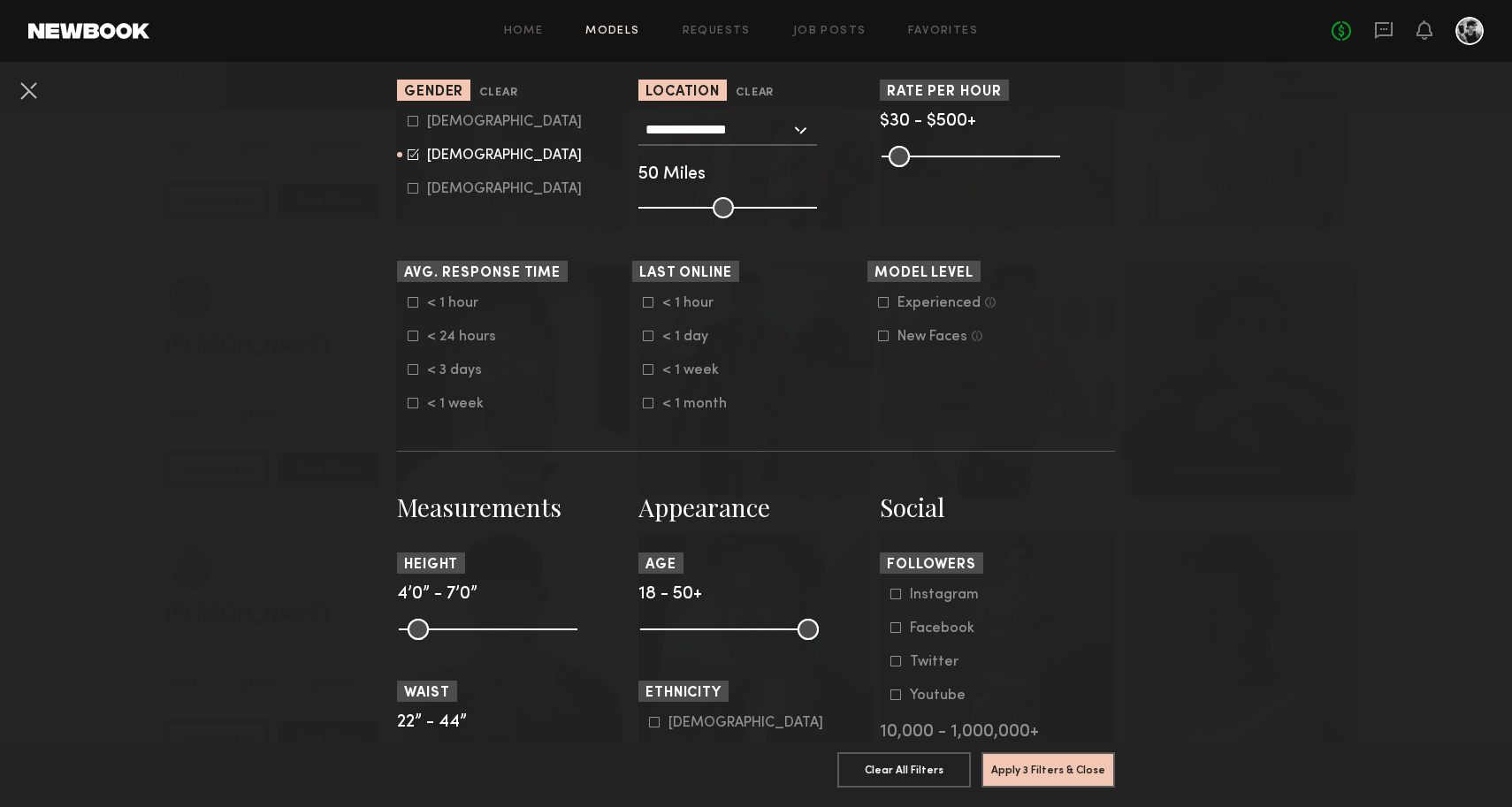
scroll to position [693, 0]
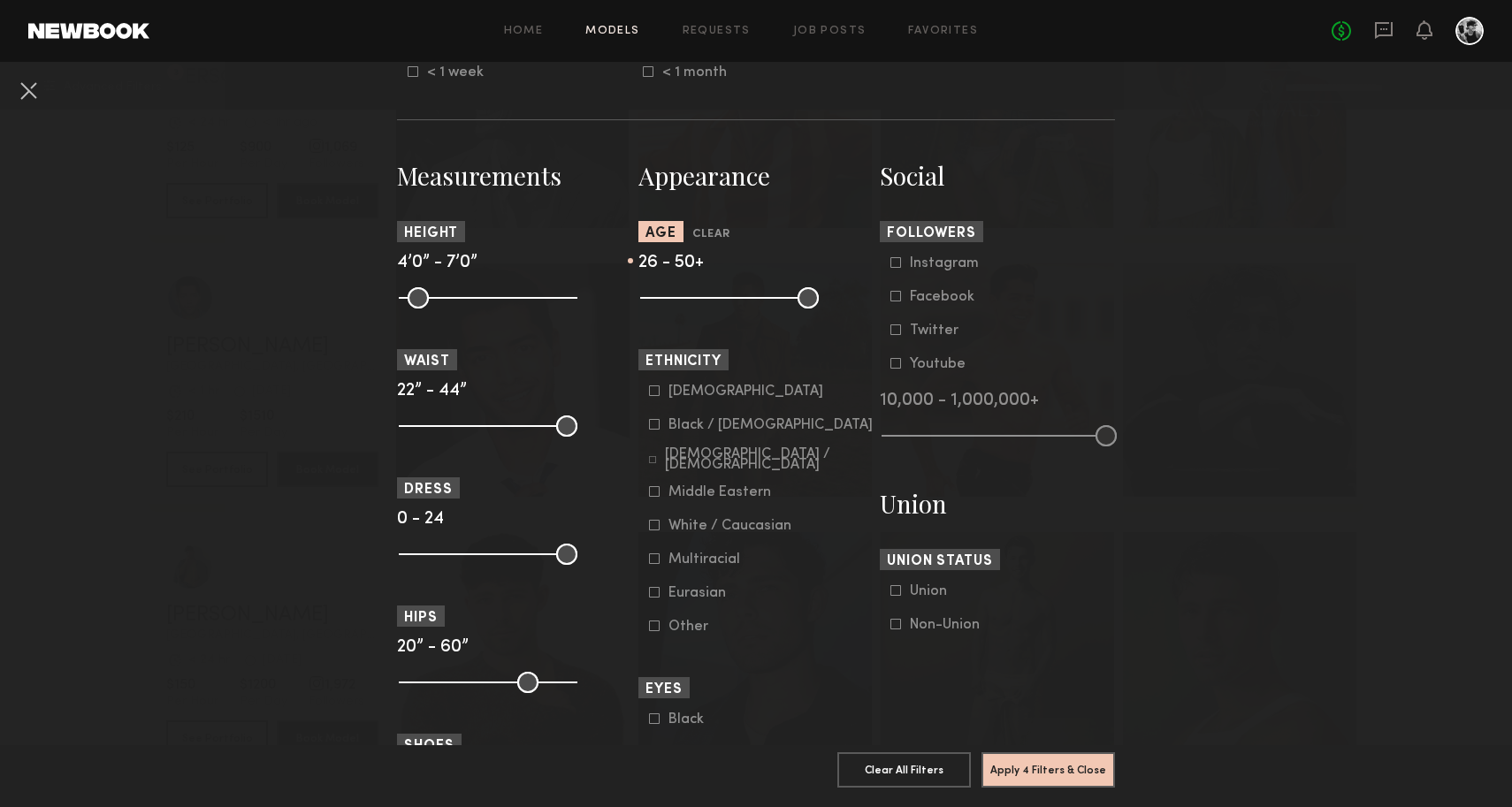
drag, startPoint x: 649, startPoint y: 295, endPoint x: 685, endPoint y: 298, distance: 36.1
type input "**"
click at [685, 298] on input "range" at bounding box center [729, 298] width 179 height 22
drag, startPoint x: 794, startPoint y: 297, endPoint x: 739, endPoint y: 306, distance: 55.7
type input "**"
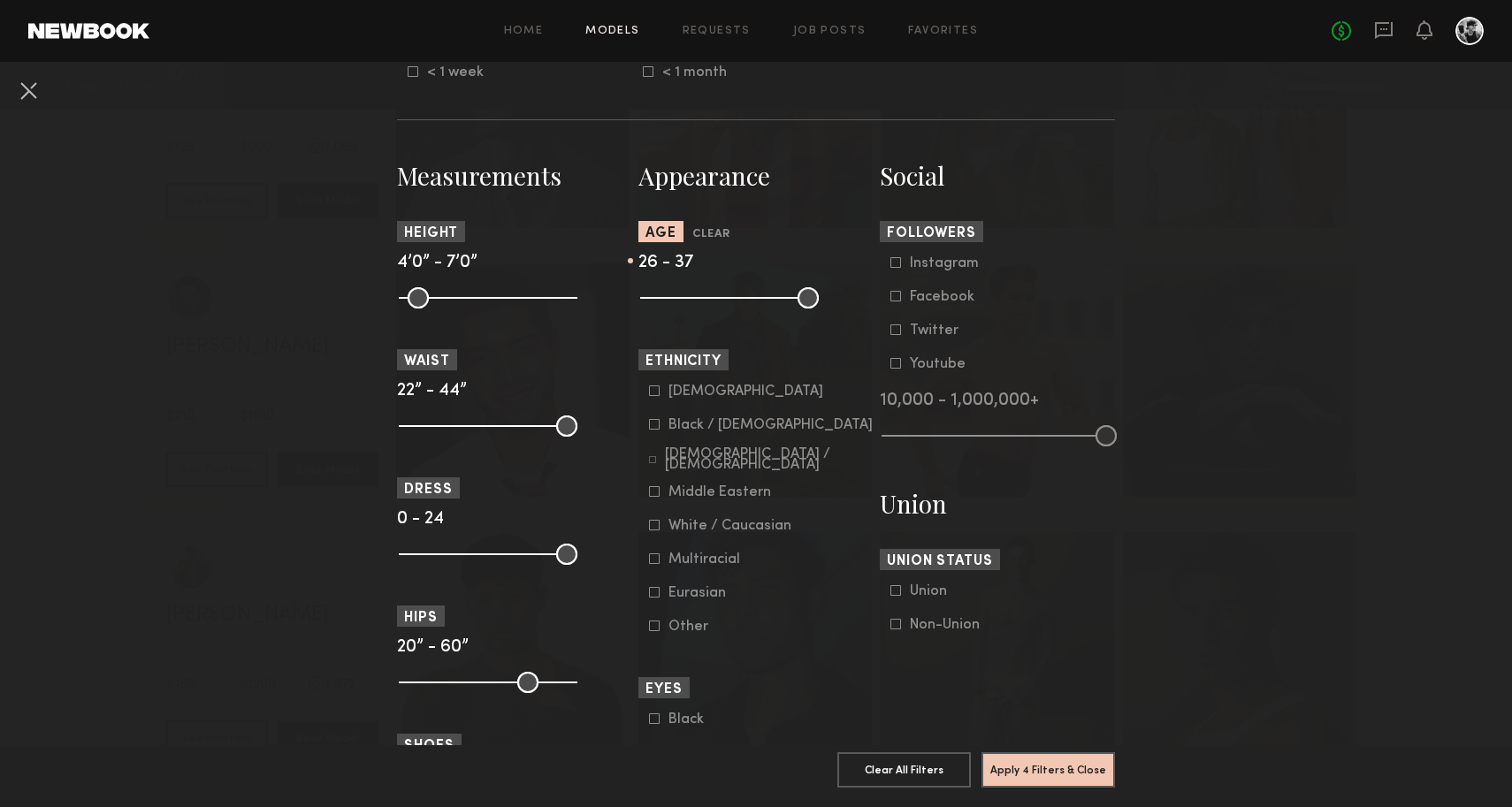
click at [739, 306] on input "range" at bounding box center [729, 298] width 179 height 22
click at [1048, 751] on button "Apply 4 Filters & Close" at bounding box center [1048, 769] width 133 height 35
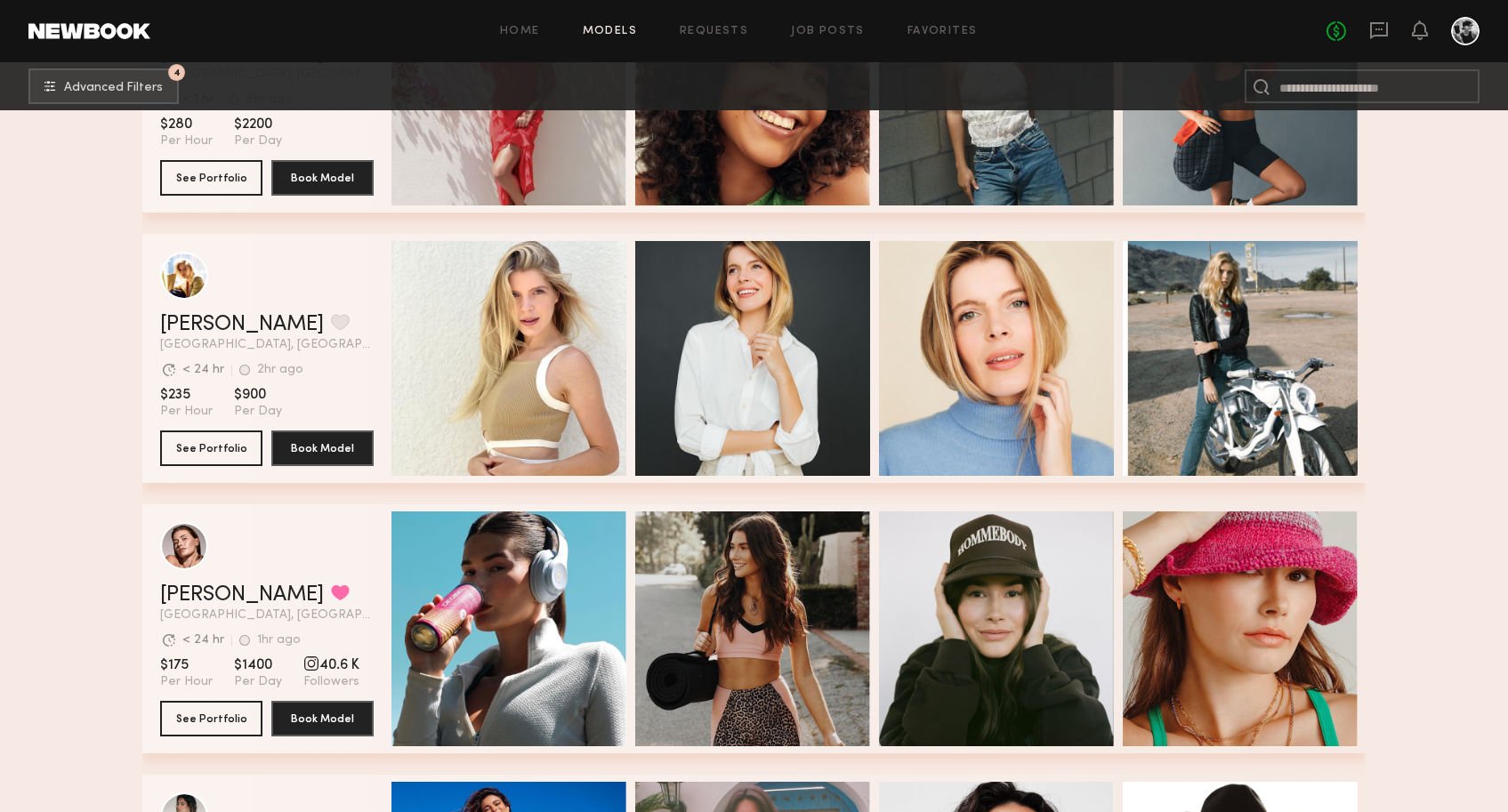
scroll to position [20857, 0]
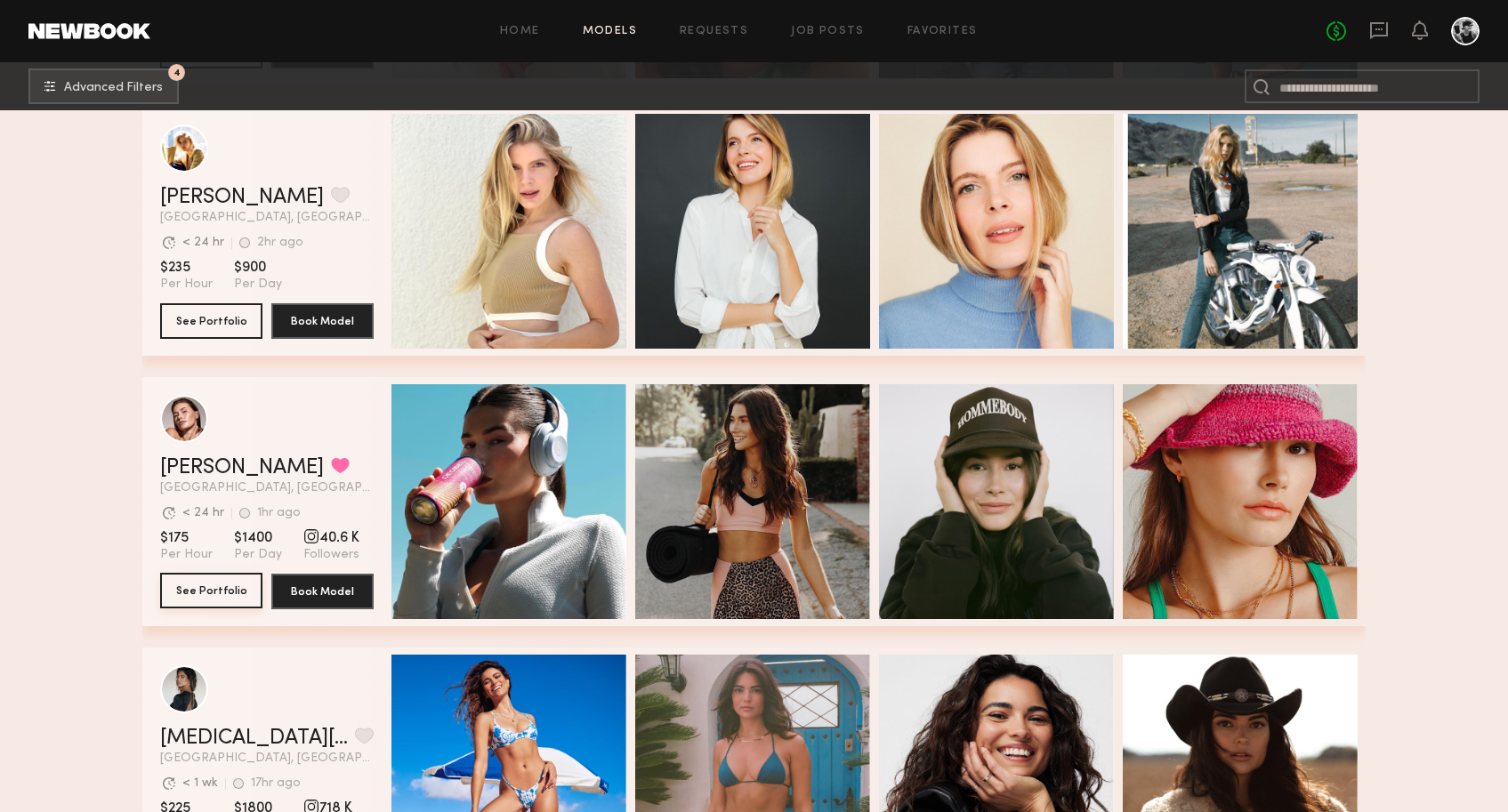
click at [209, 595] on button "See Portfolio" at bounding box center [212, 591] width 102 height 35
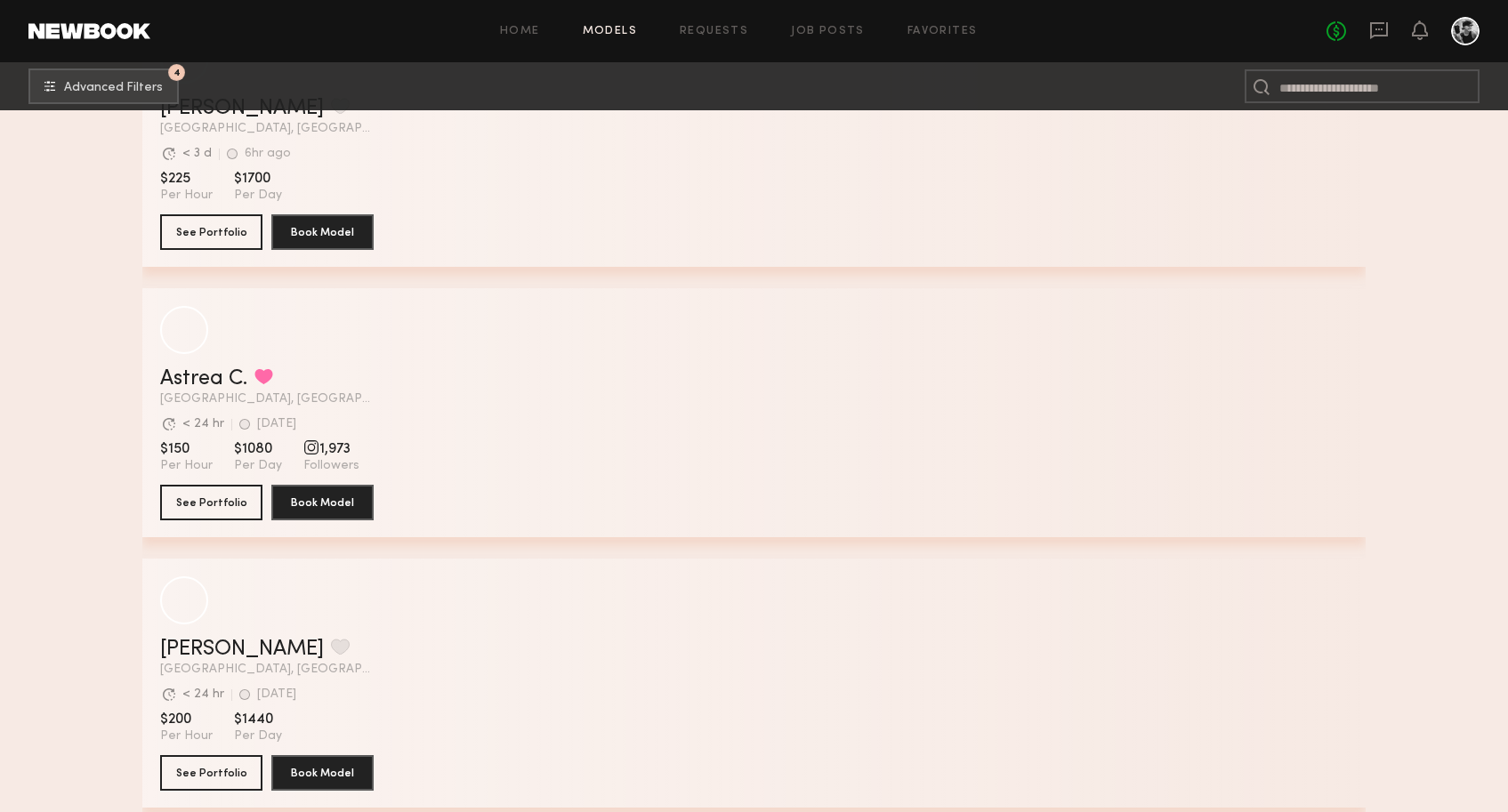
scroll to position [8745, 0]
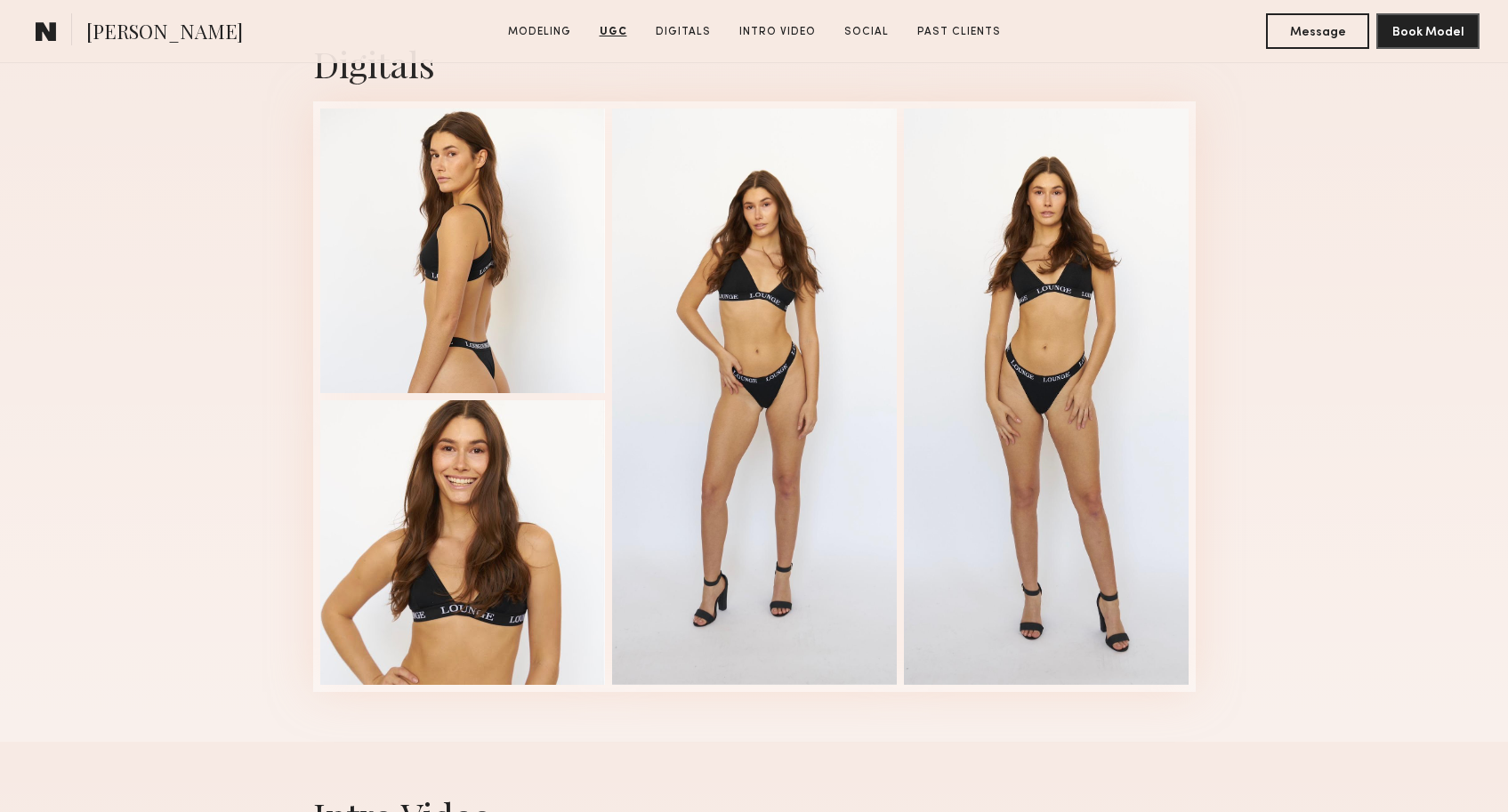
scroll to position [4629, 0]
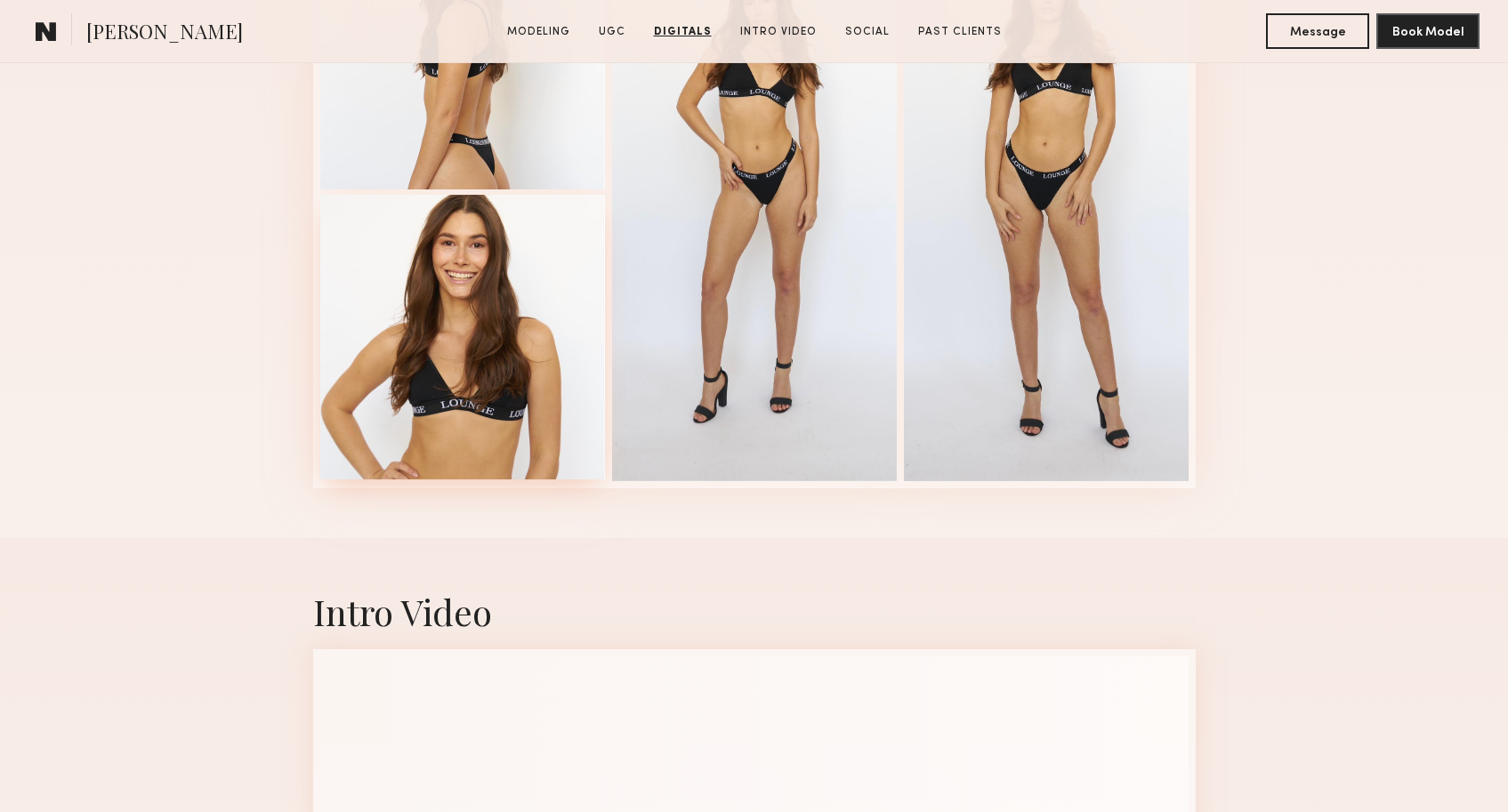
click at [502, 408] on div at bounding box center [462, 337] width 284 height 284
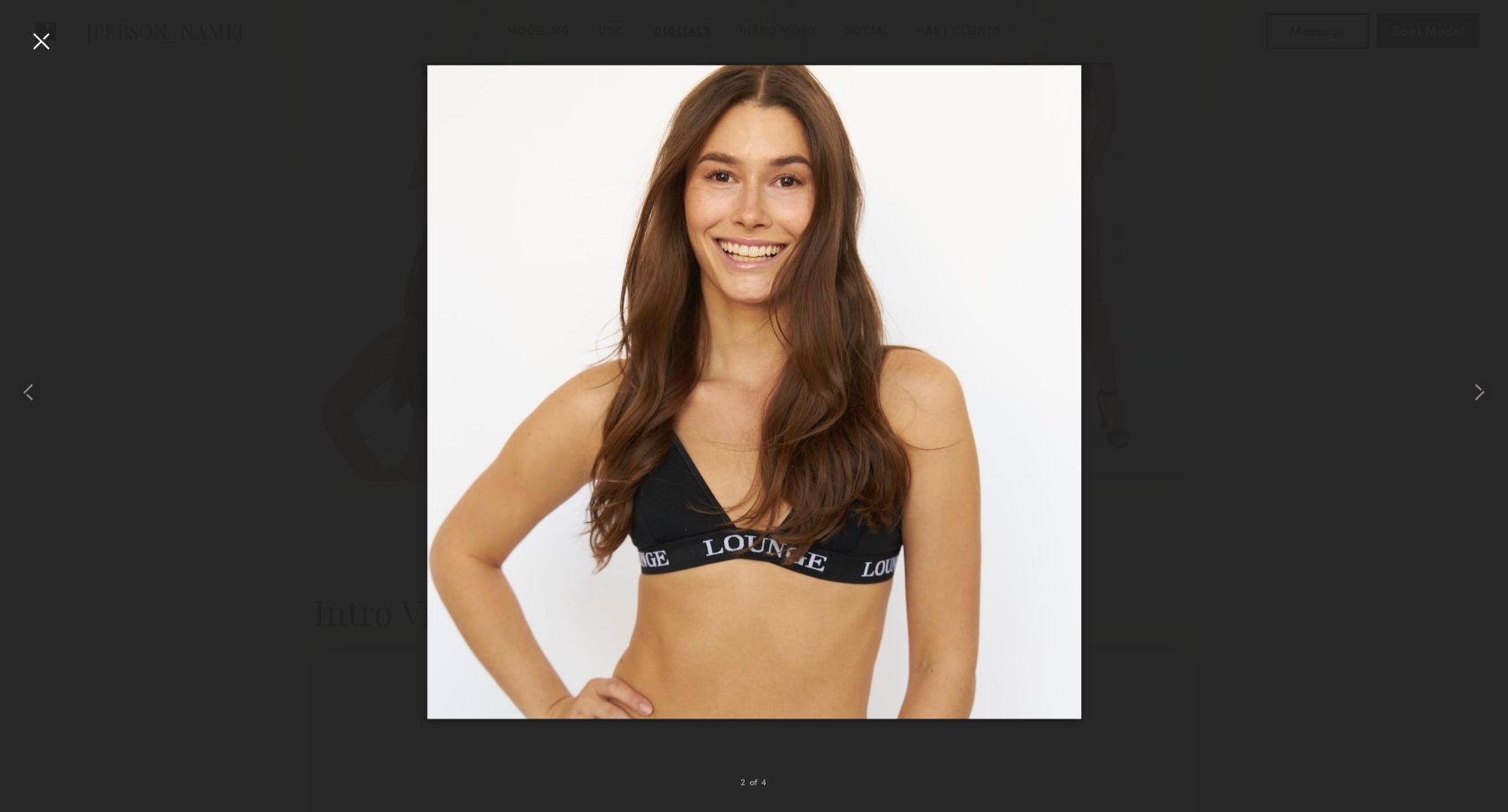
click at [38, 44] on div at bounding box center [40, 40] width 29 height 29
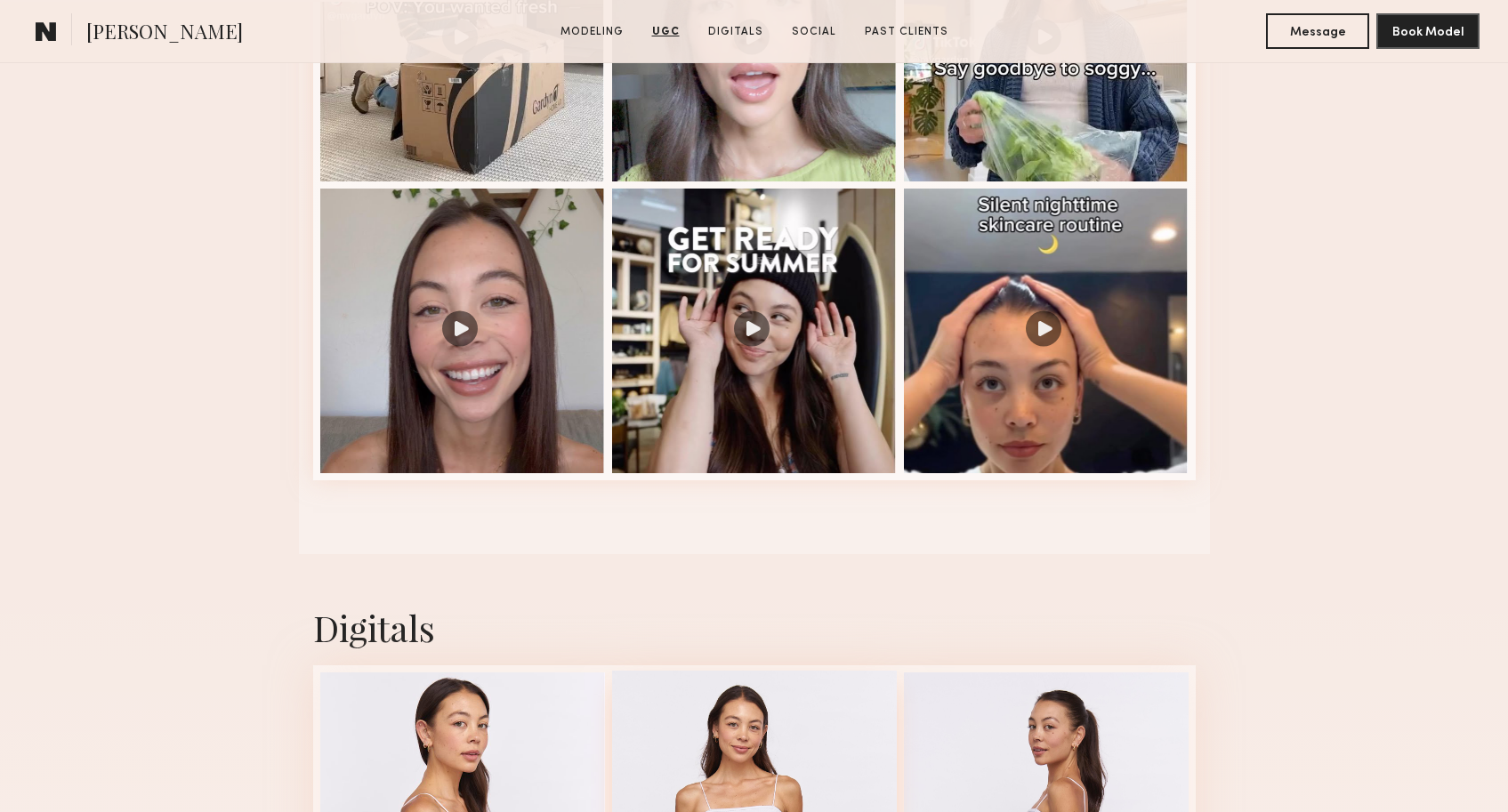
scroll to position [3236, 0]
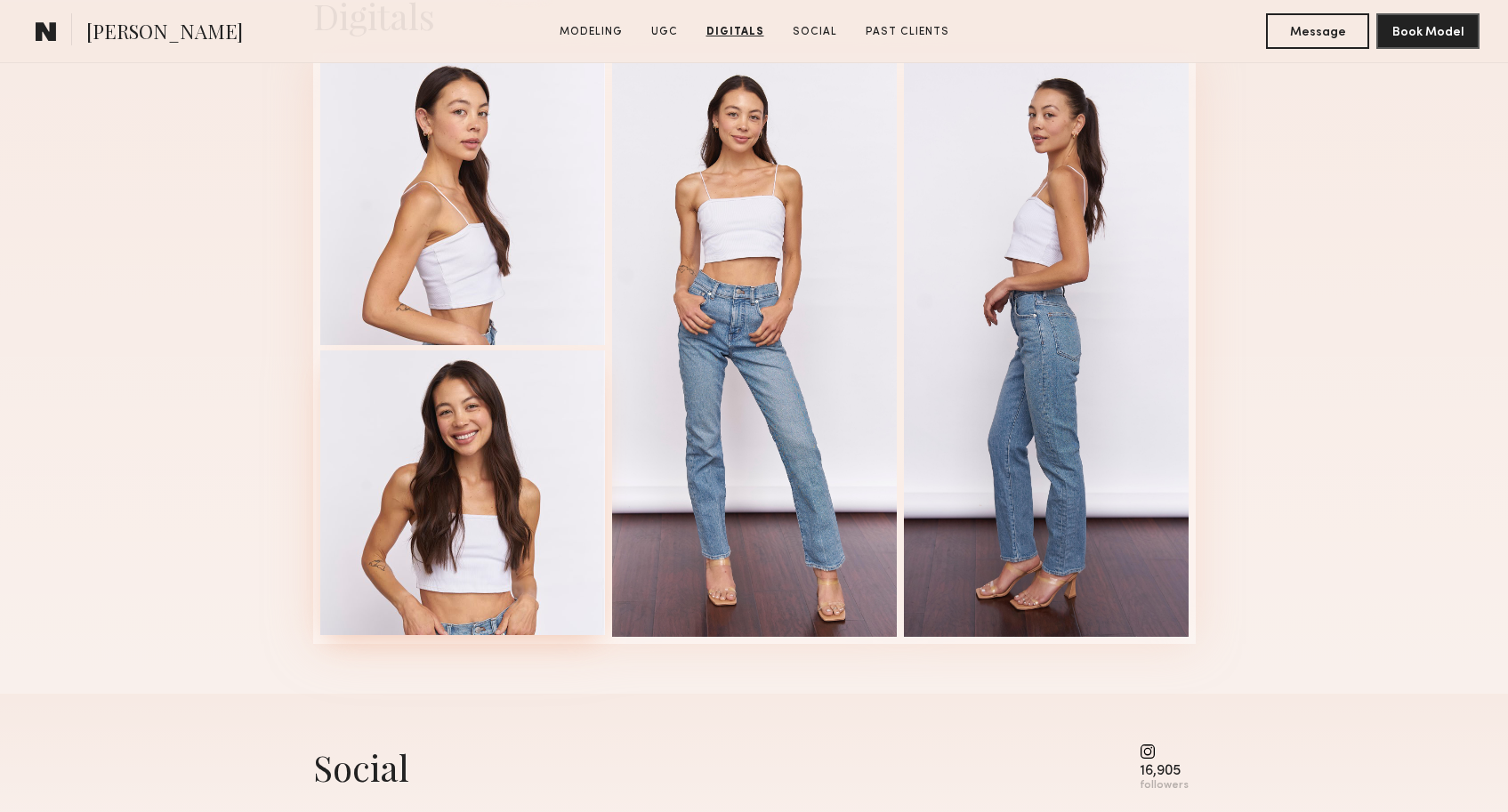
click at [457, 502] on div at bounding box center [462, 492] width 284 height 284
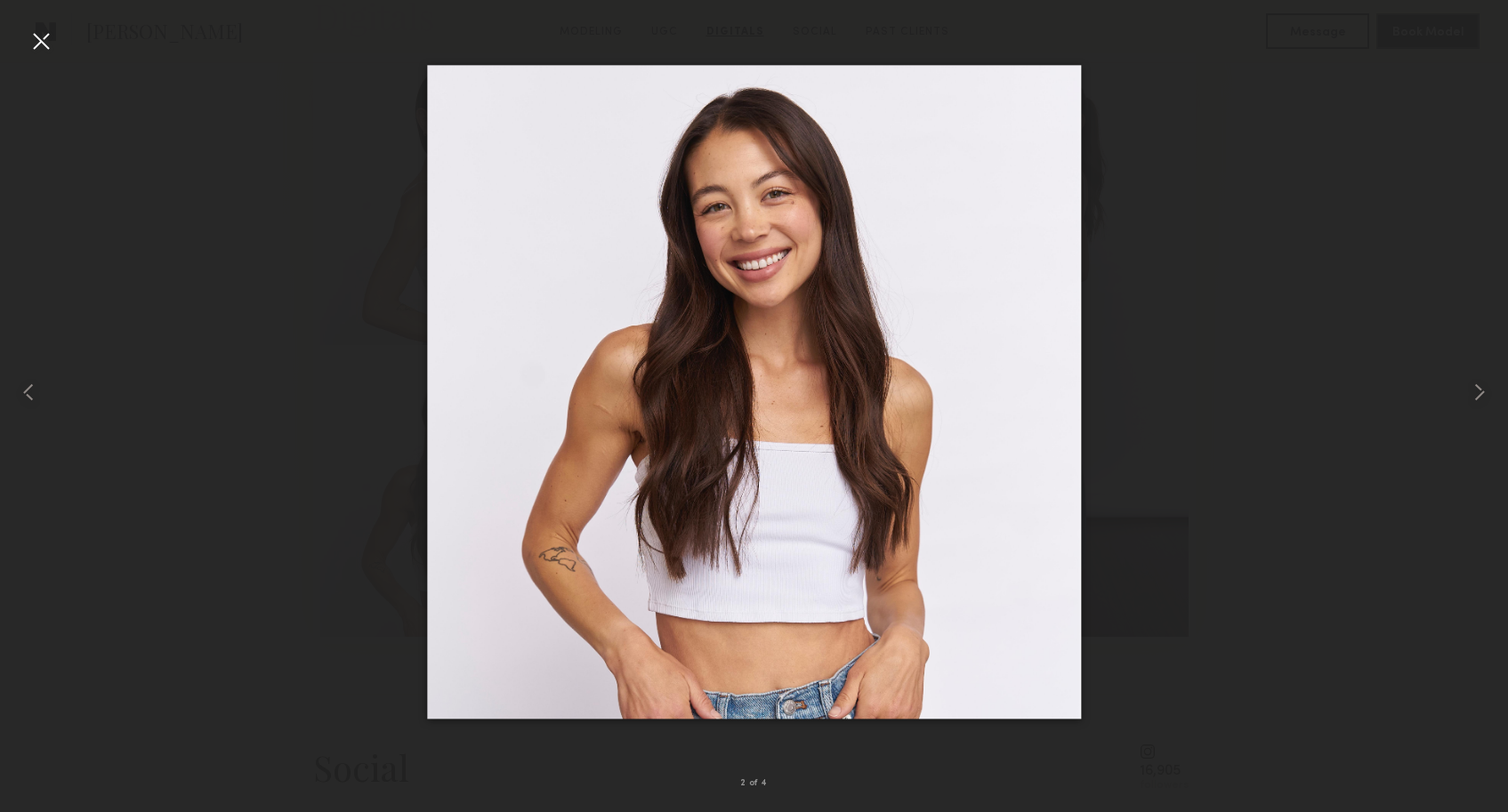
click at [42, 39] on div at bounding box center [40, 40] width 29 height 29
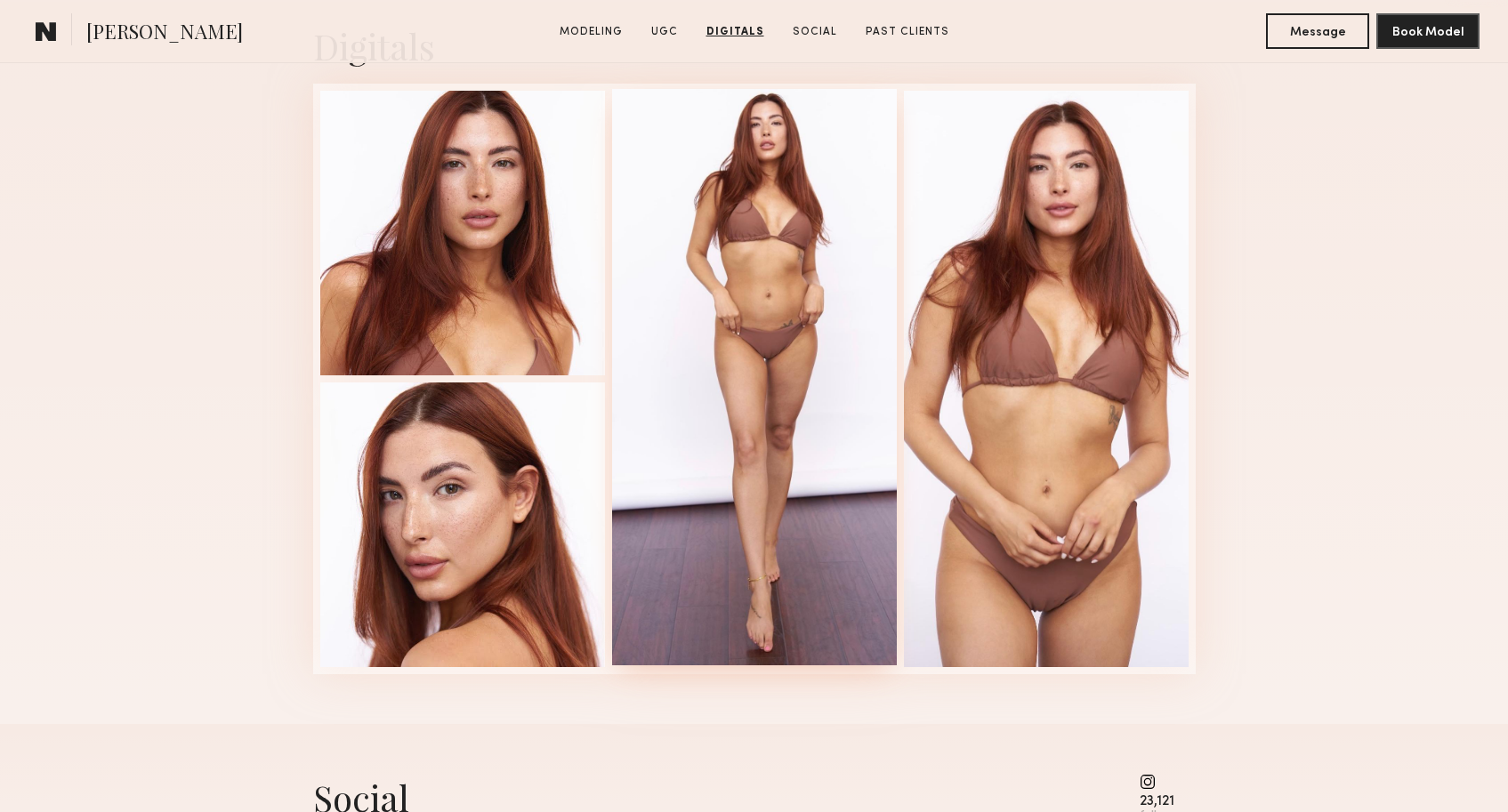
scroll to position [2528, 0]
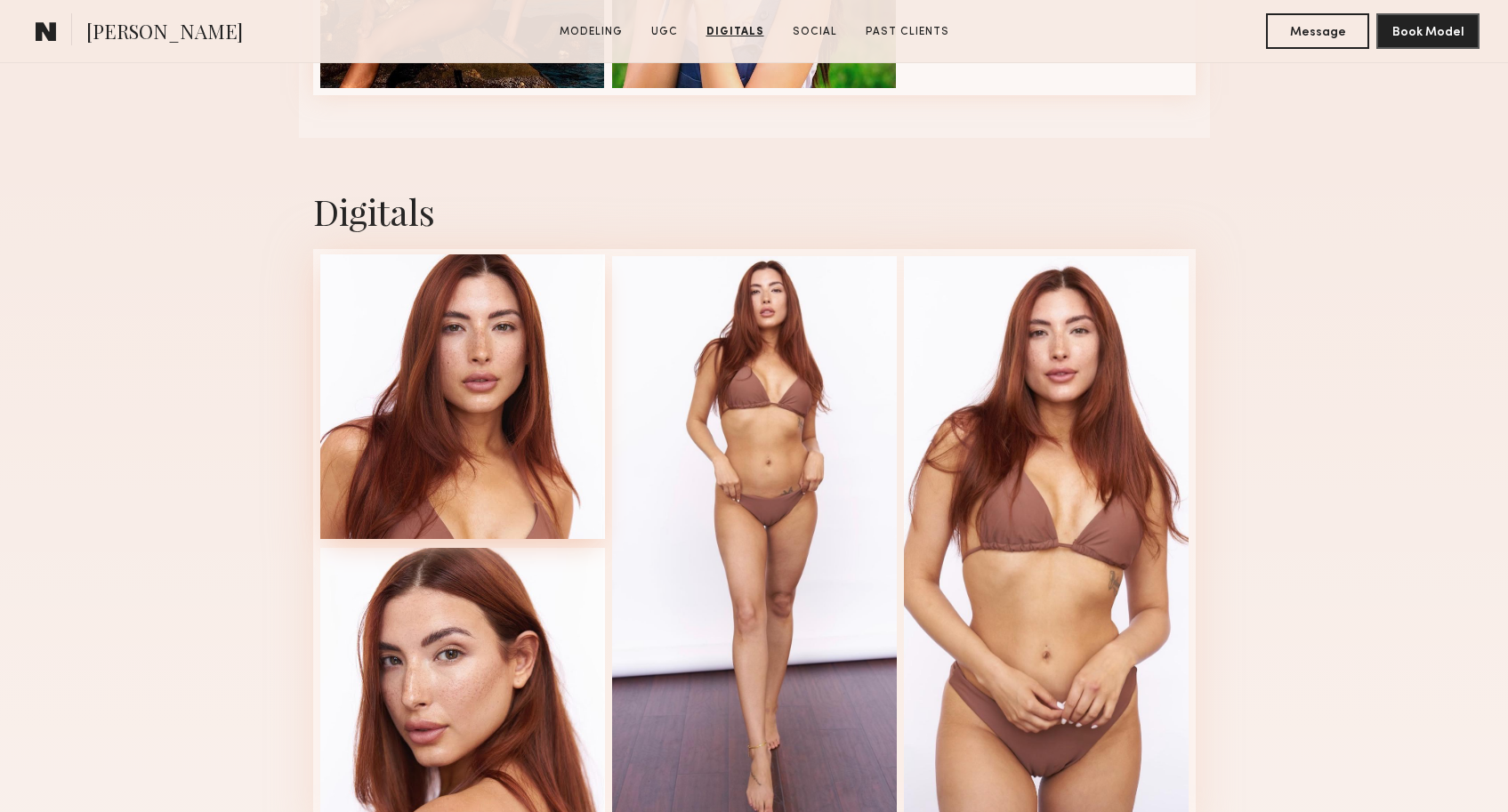
click at [456, 358] on div at bounding box center [462, 396] width 284 height 284
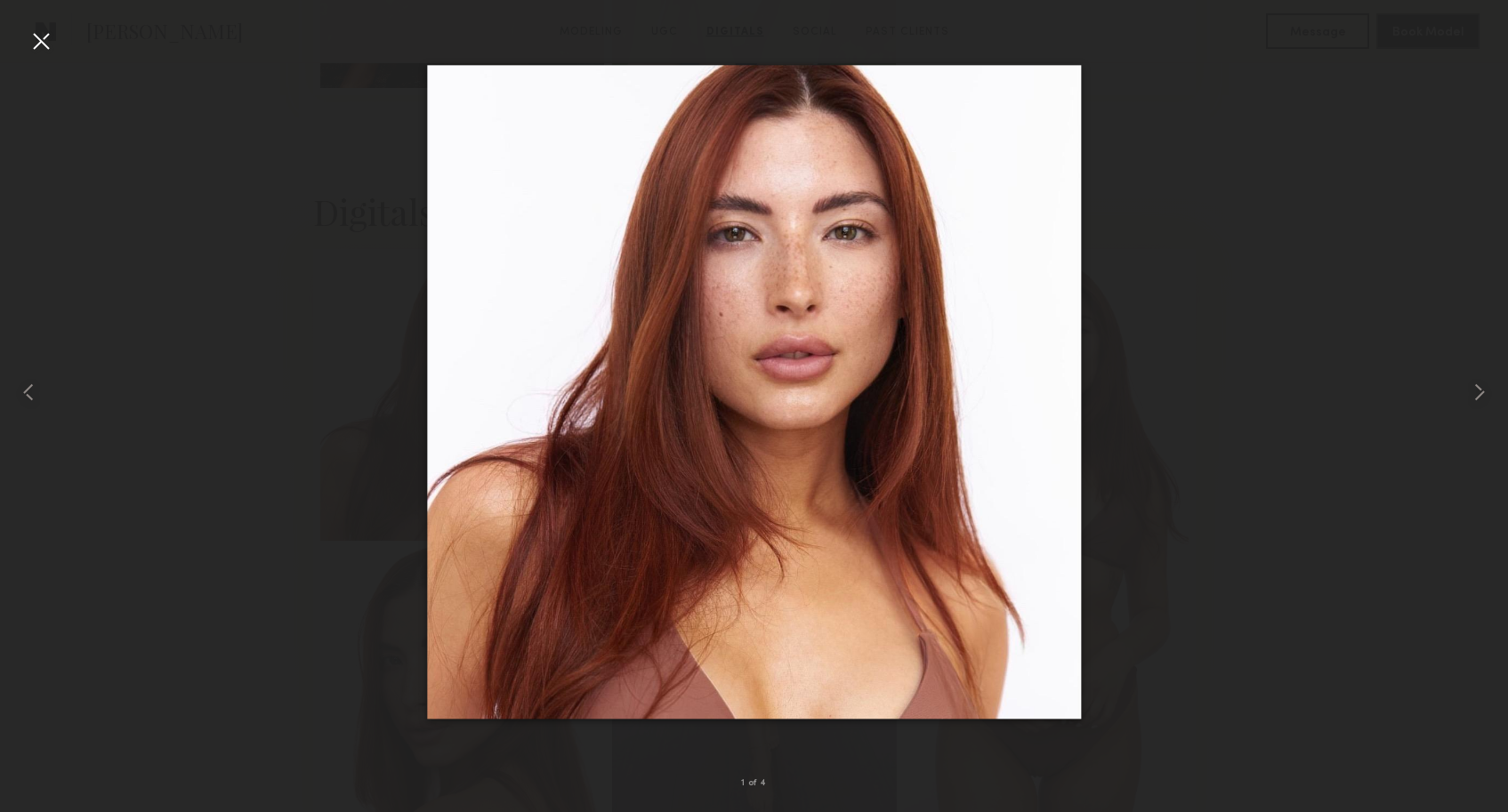
click at [40, 44] on div at bounding box center [40, 40] width 29 height 29
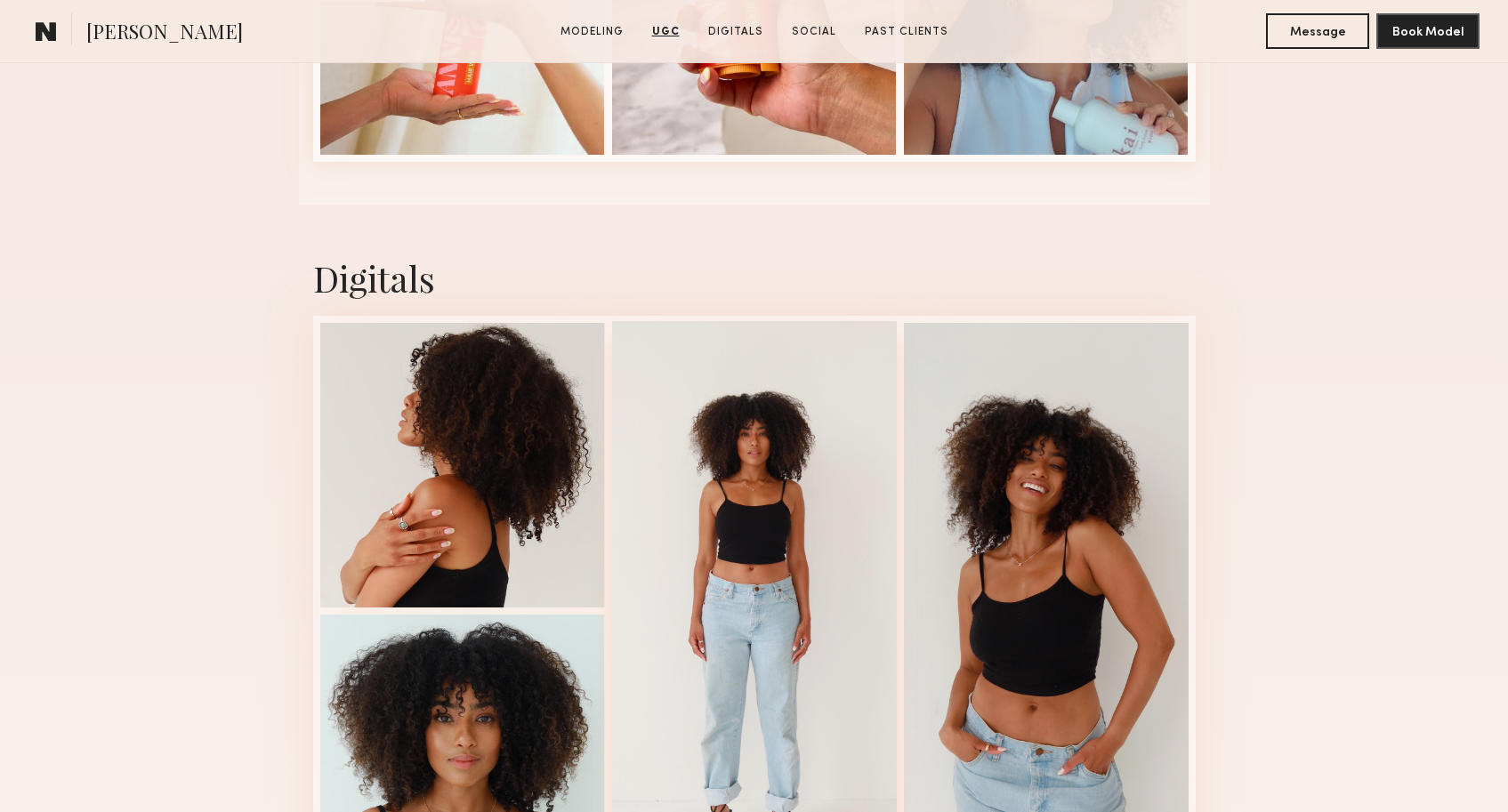
scroll to position [3073, 0]
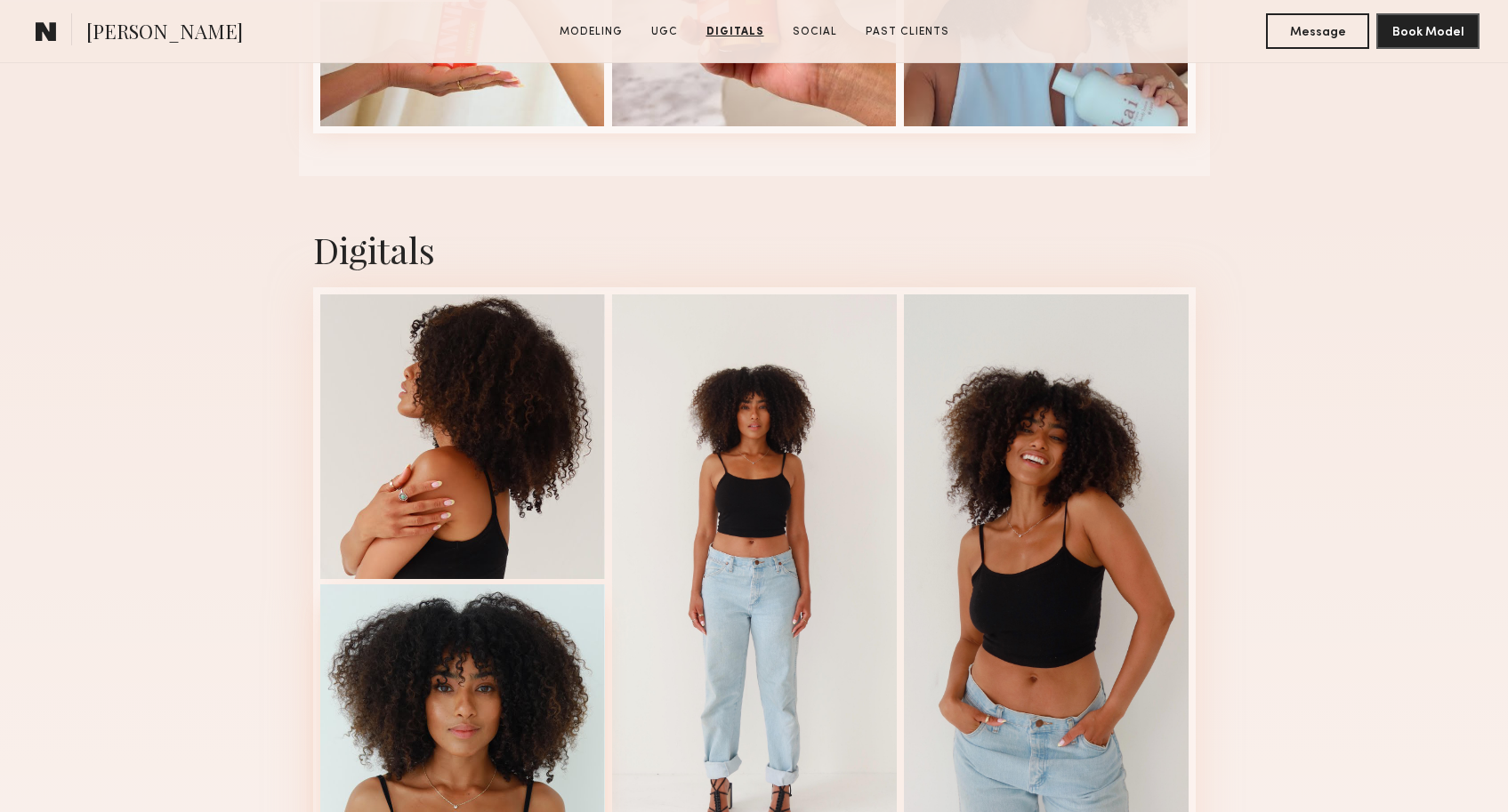
click at [527, 632] on div at bounding box center [462, 726] width 284 height 284
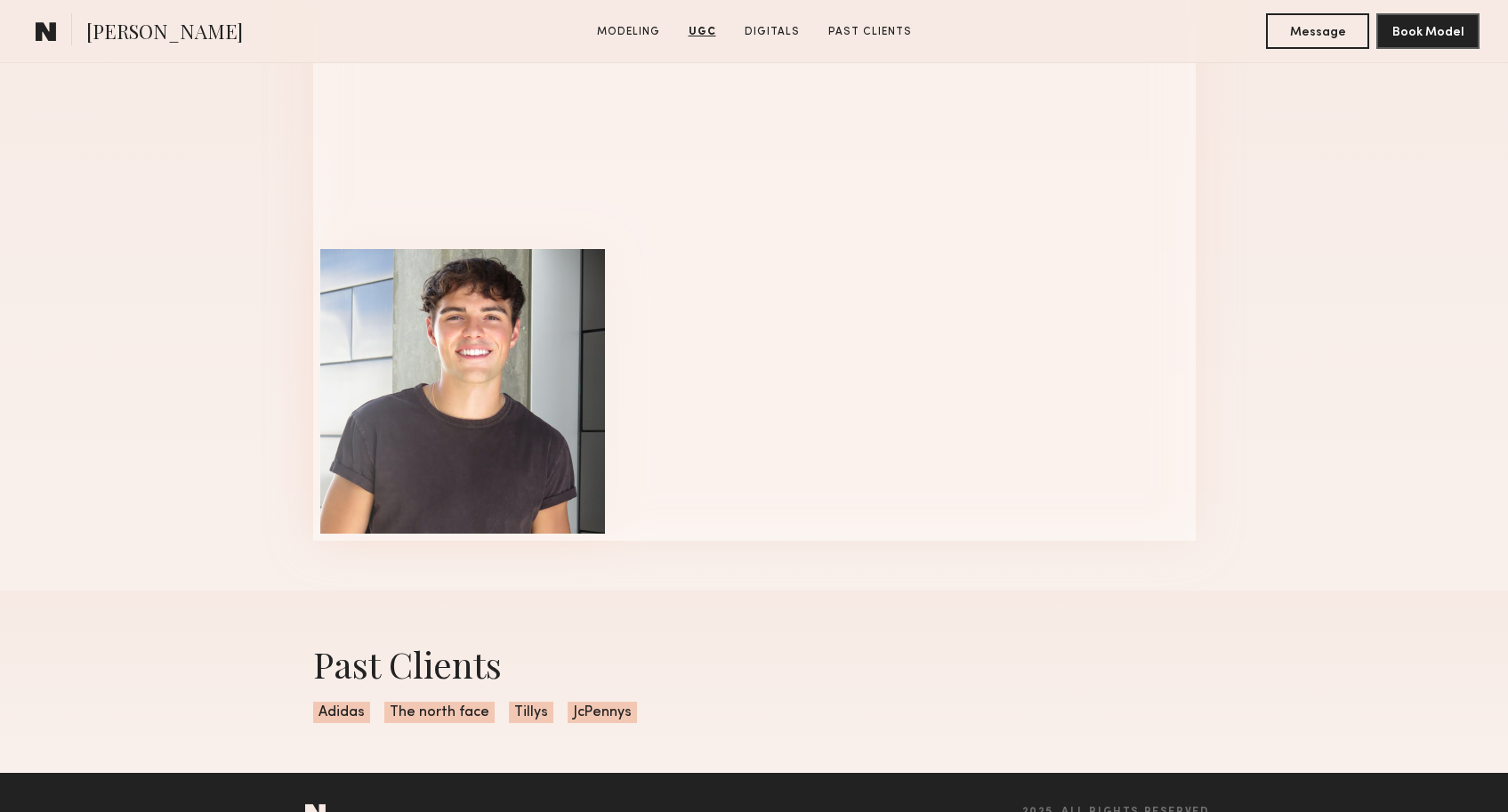
scroll to position [2796, 0]
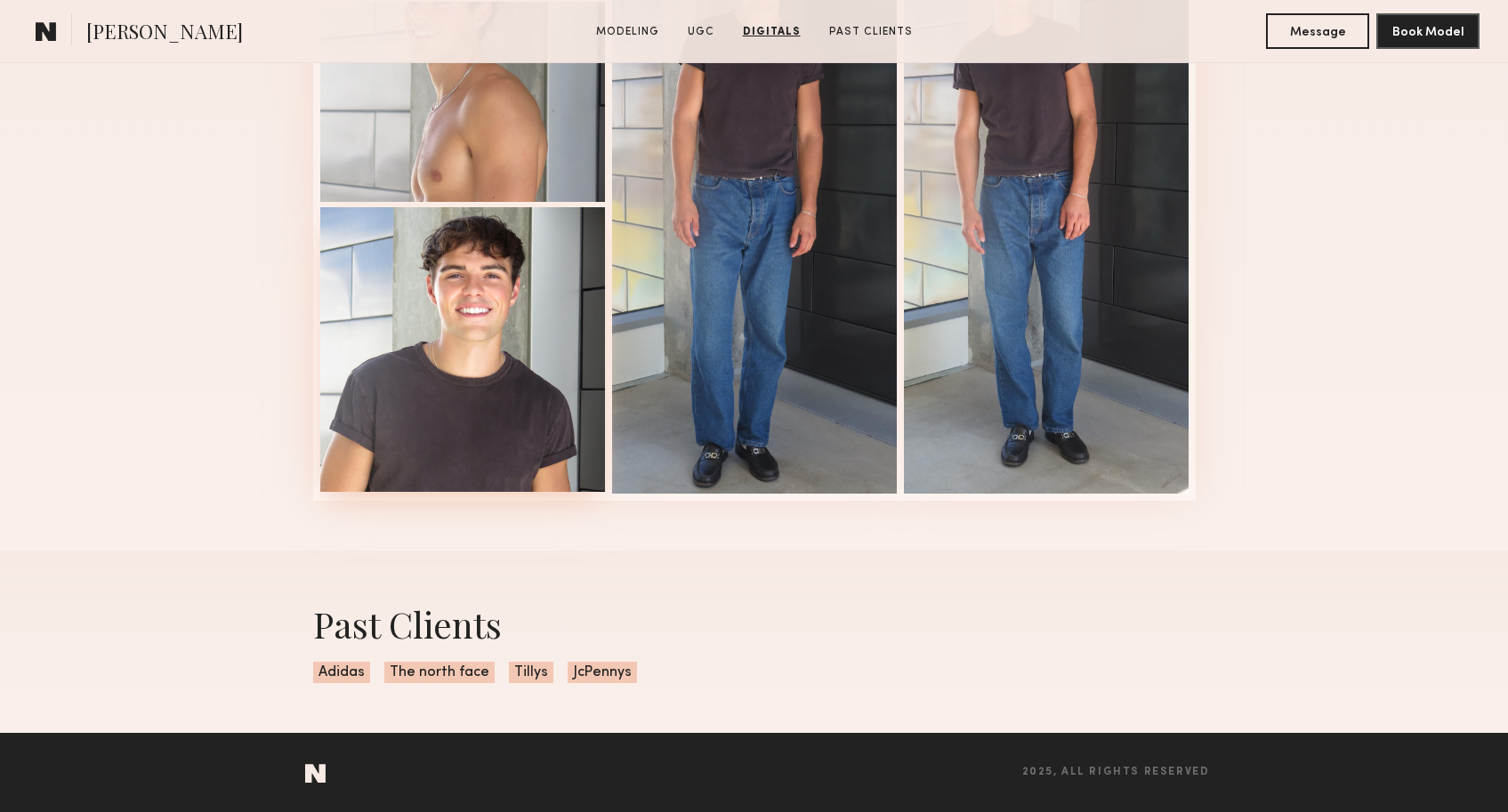
click at [562, 405] on div at bounding box center [462, 349] width 284 height 284
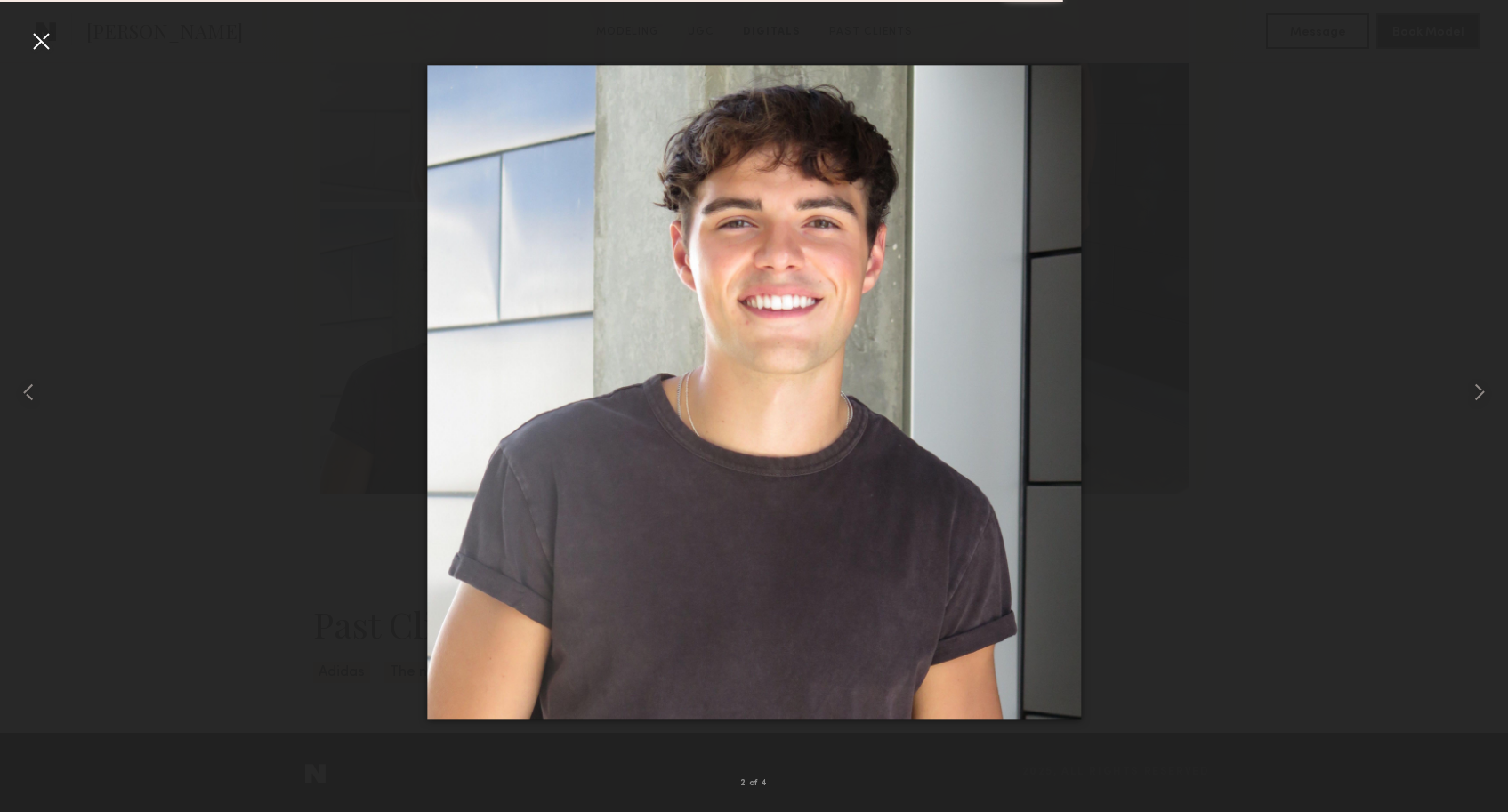
click at [38, 39] on div at bounding box center [40, 40] width 29 height 29
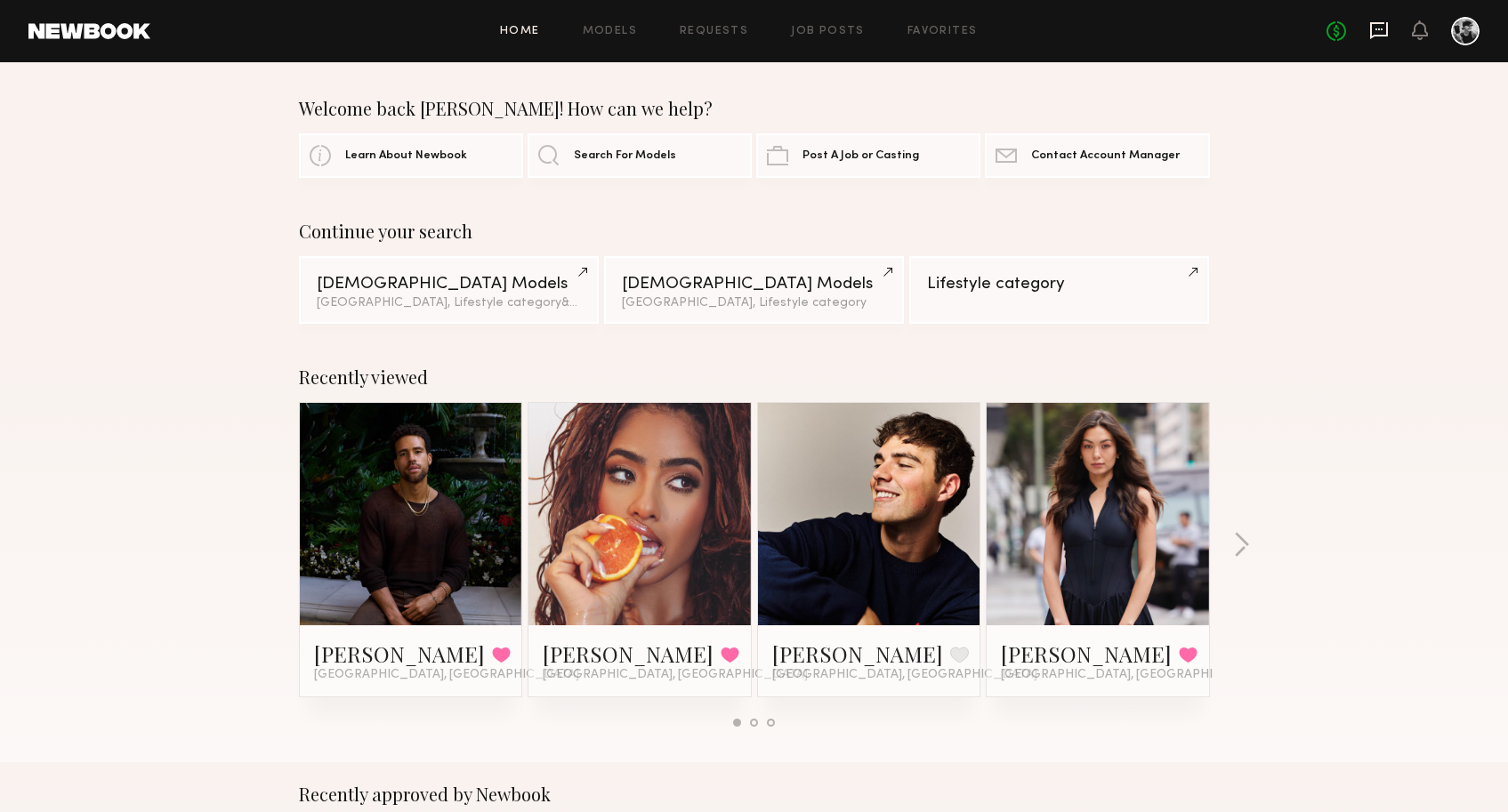
click at [1385, 39] on icon at bounding box center [1379, 31] width 20 height 20
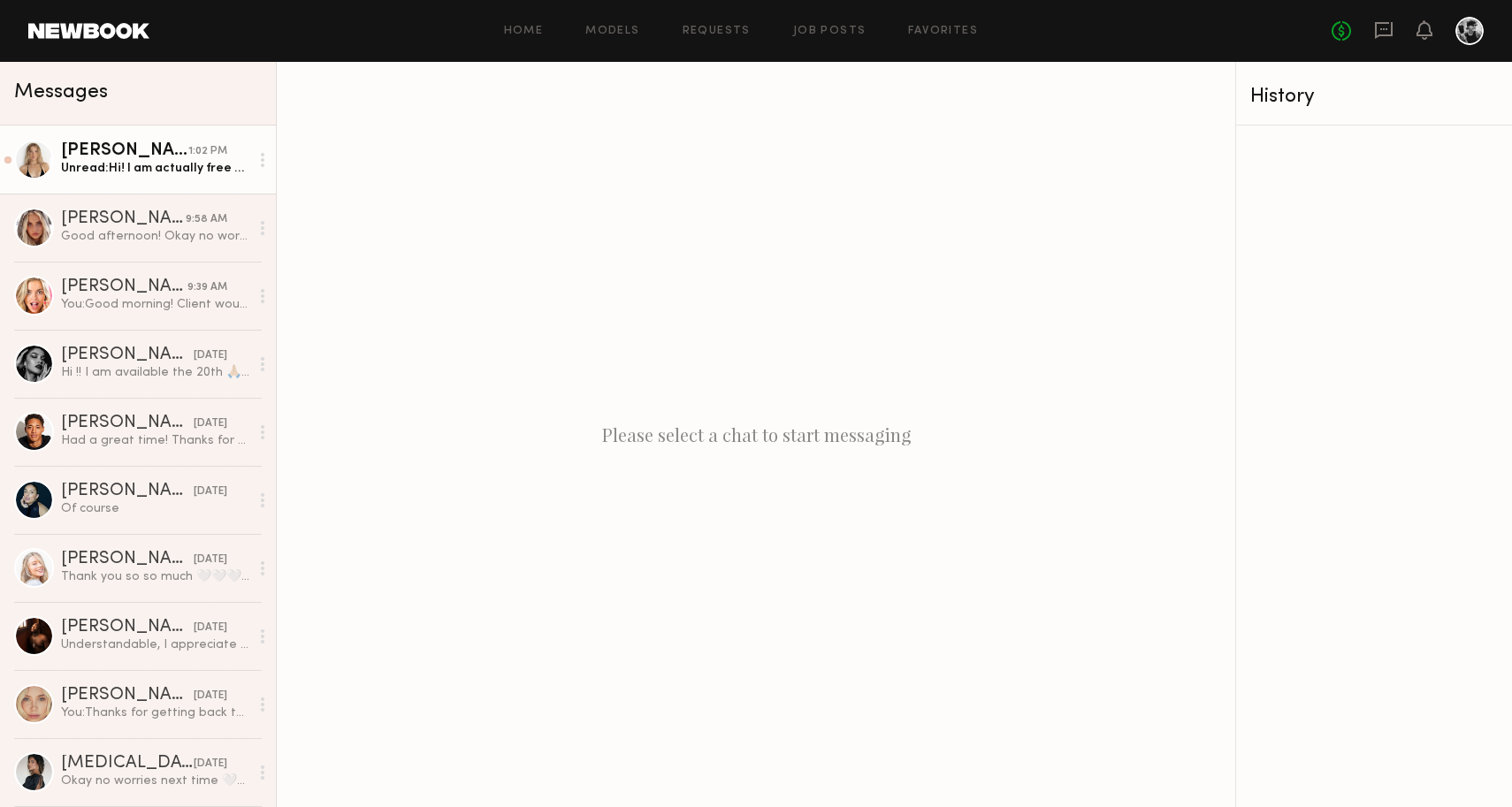
click at [91, 158] on div "Brynn R." at bounding box center [124, 151] width 127 height 18
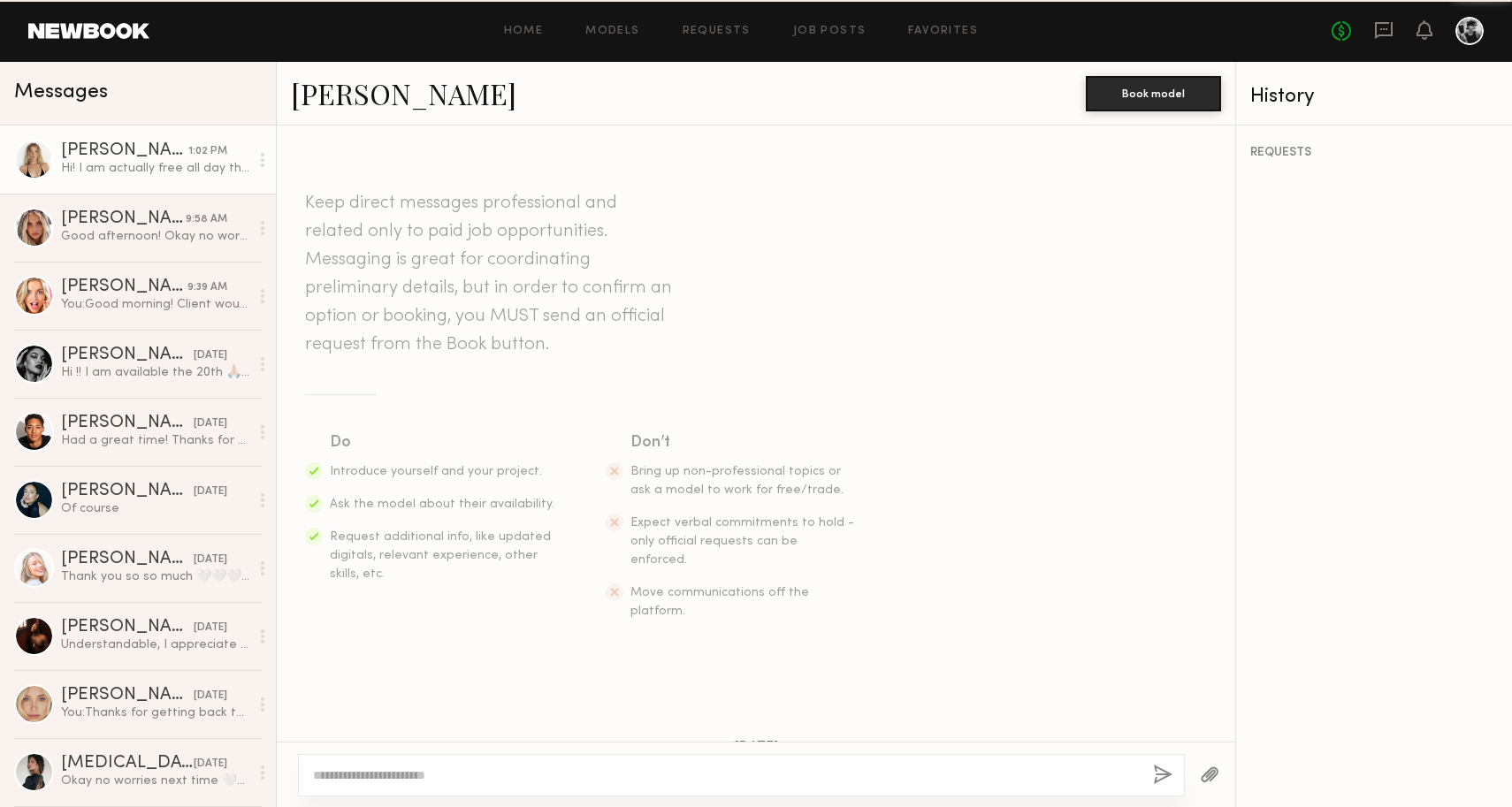
scroll to position [1070, 0]
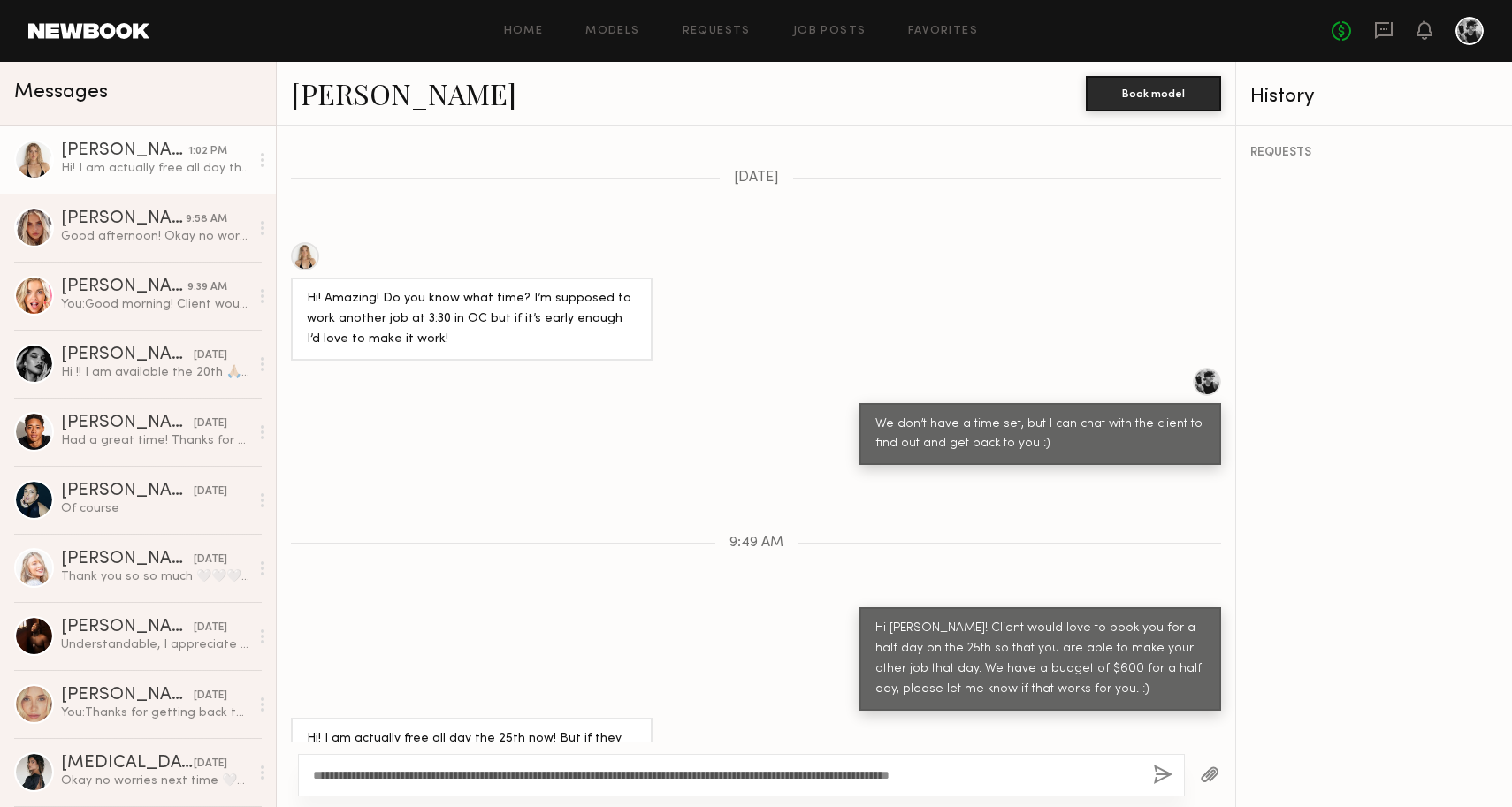
type textarea "**********"
click at [1161, 779] on button "button" at bounding box center [1163, 776] width 20 height 22
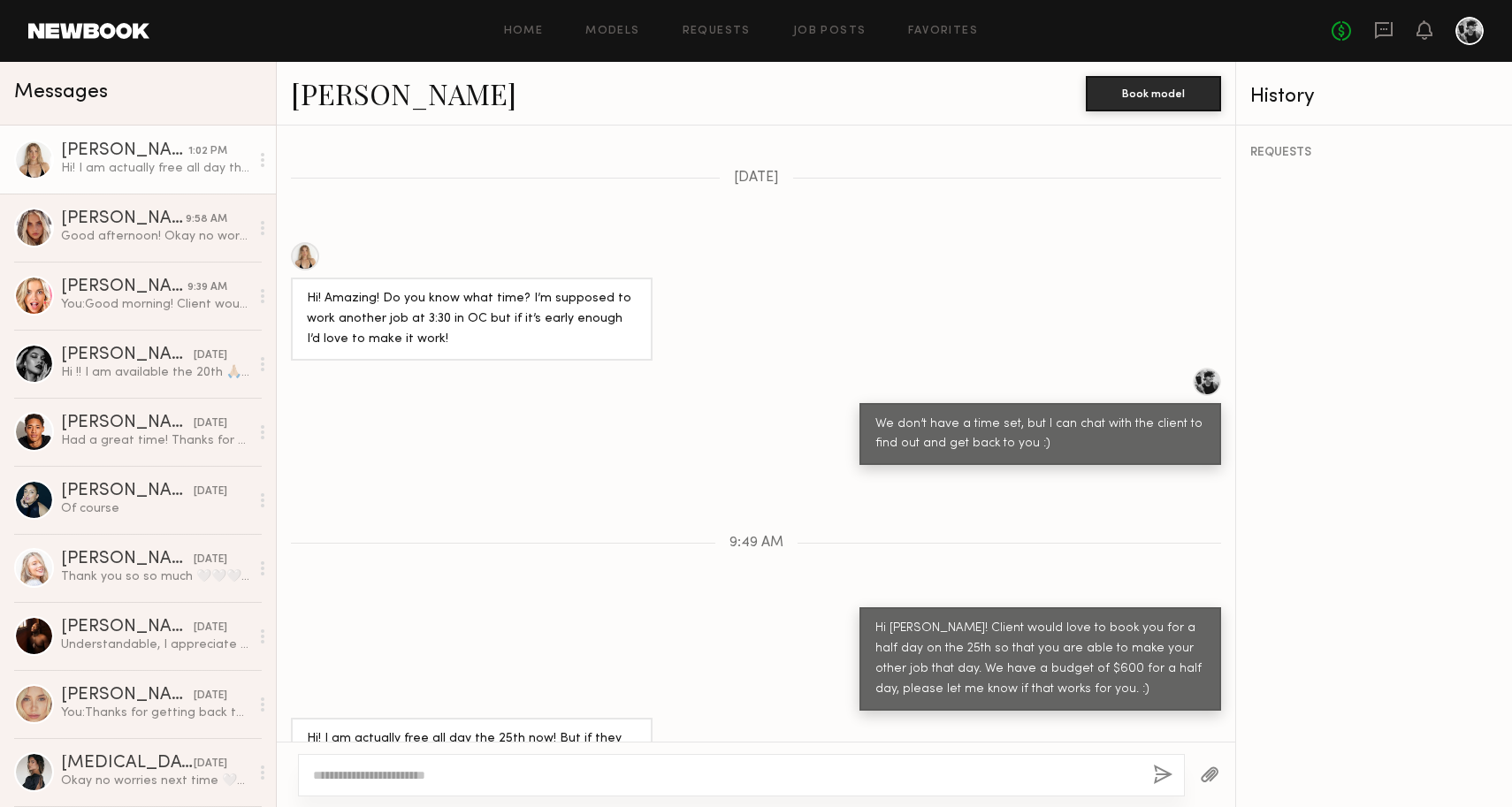
scroll to position [1328, 0]
